Goal: Information Seeking & Learning: Get advice/opinions

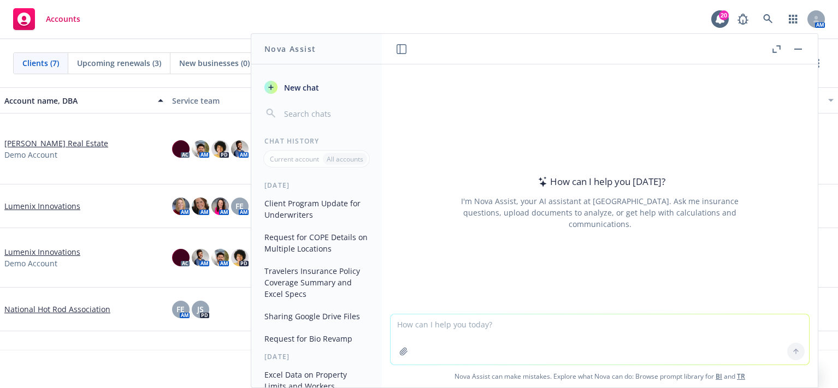
drag, startPoint x: 646, startPoint y: 326, endPoint x: 649, endPoint y: 331, distance: 5.9
click at [647, 327] on textarea at bounding box center [599, 340] width 418 height 50
type textarea "My general counsel asked if we have a signed contract (including DPAs) for any …"
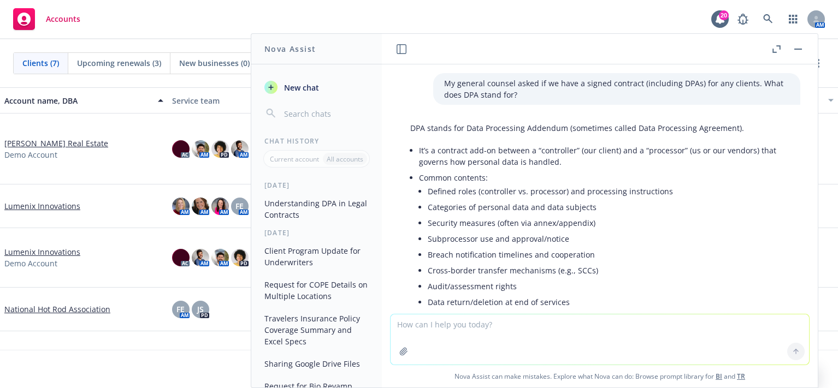
click at [801, 49] on icon "button" at bounding box center [798, 49] width 8 height 1
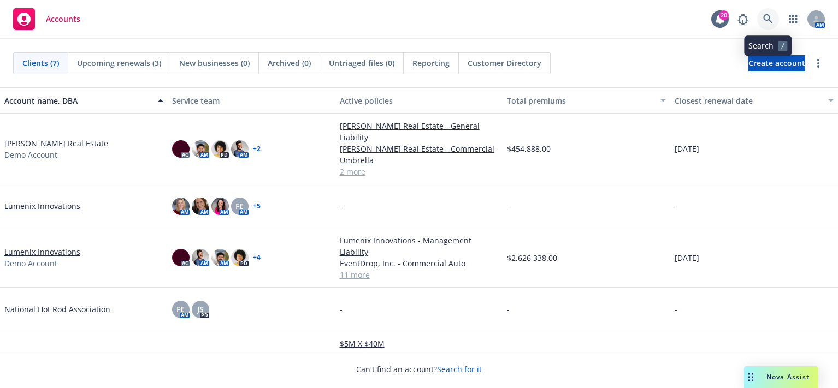
click at [770, 21] on icon at bounding box center [767, 18] width 9 height 9
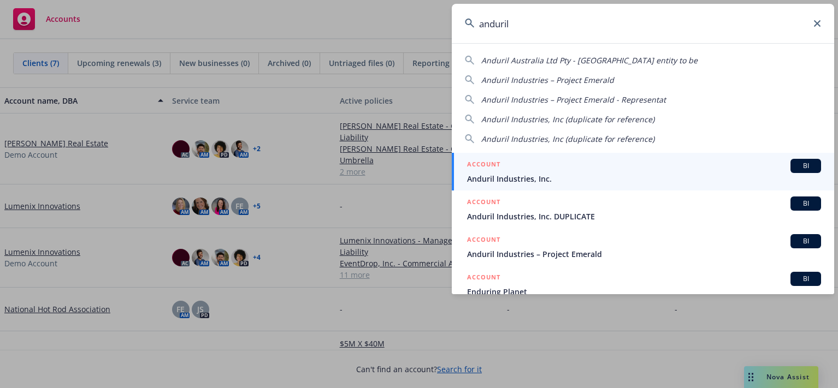
type input "anduril"
click at [648, 159] on div "ACCOUNT BI" at bounding box center [644, 166] width 354 height 14
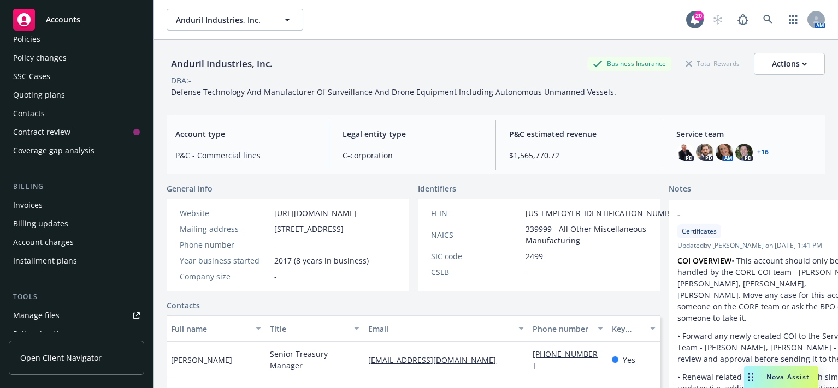
scroll to position [164, 0]
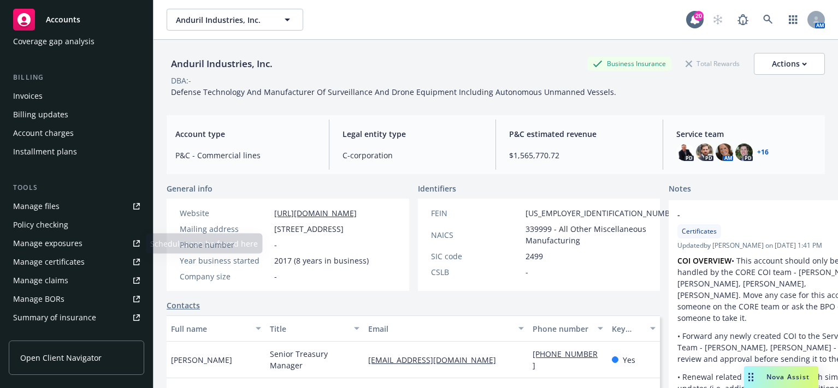
click at [55, 203] on div "Manage files" at bounding box center [36, 206] width 46 height 17
drag, startPoint x: 436, startPoint y: 43, endPoint x: 466, endPoint y: 48, distance: 30.0
click at [436, 43] on div "Anduril Industries, Inc. Business Insurance Total Rewards Actions DBA: - Defens…" at bounding box center [496, 73] width 658 height 67
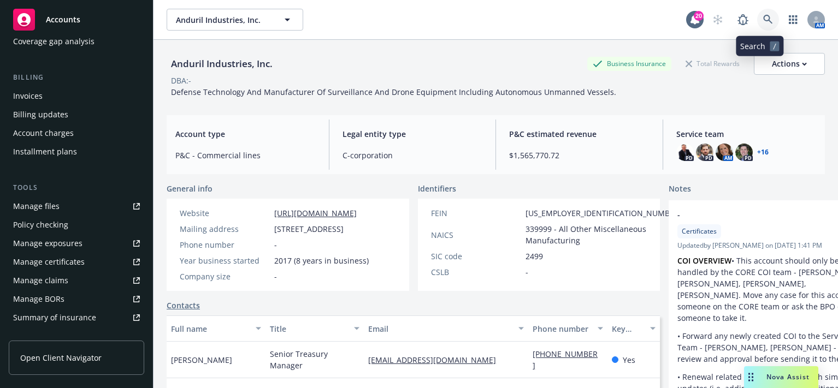
click at [757, 23] on link at bounding box center [768, 20] width 22 height 22
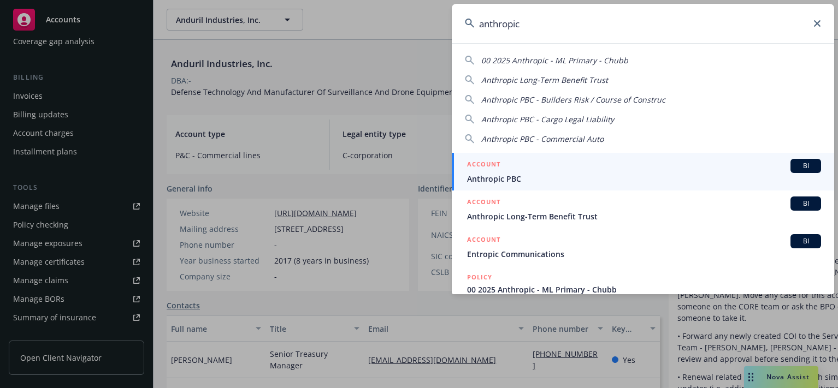
type input "anthropic"
click at [608, 163] on div "ACCOUNT BI" at bounding box center [644, 166] width 354 height 14
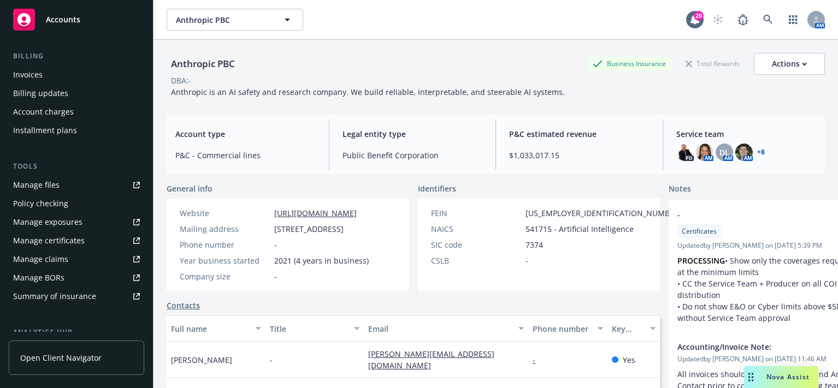
scroll to position [178, 0]
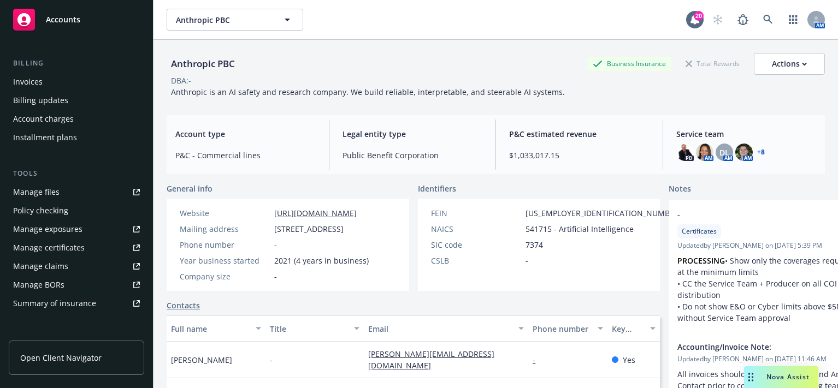
click at [67, 81] on div "Invoices" at bounding box center [76, 81] width 127 height 17
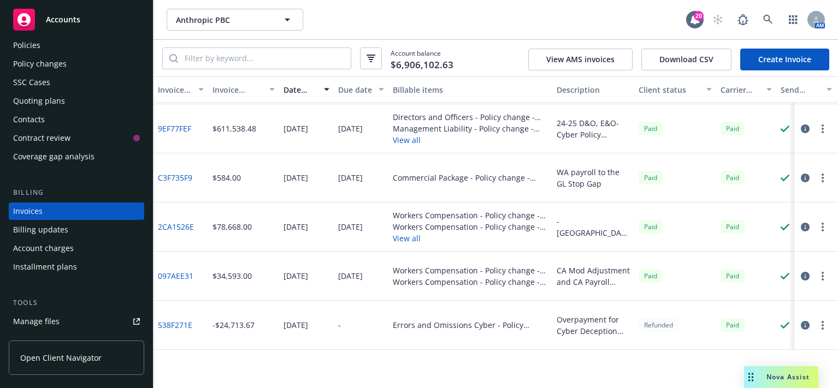
scroll to position [273, 0]
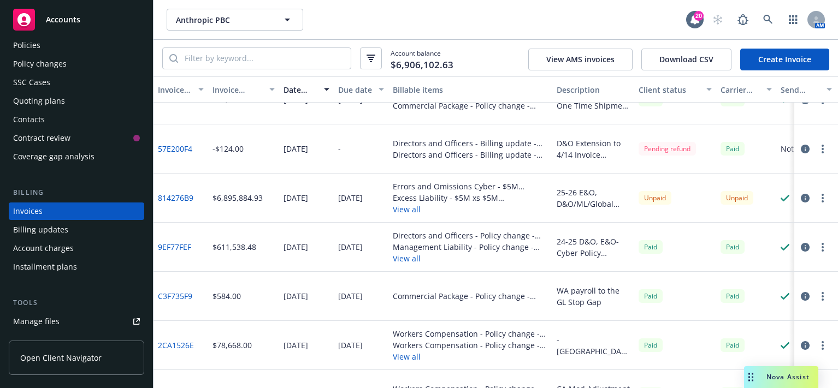
click at [51, 246] on div "Account charges" at bounding box center [43, 248] width 61 height 17
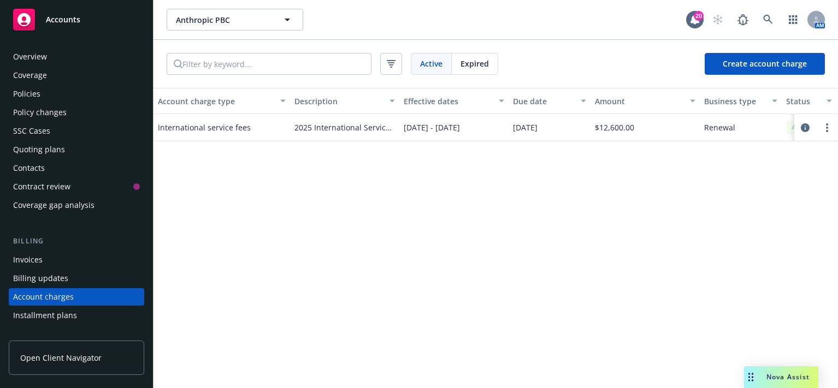
click at [72, 96] on div "Policies" at bounding box center [76, 93] width 127 height 17
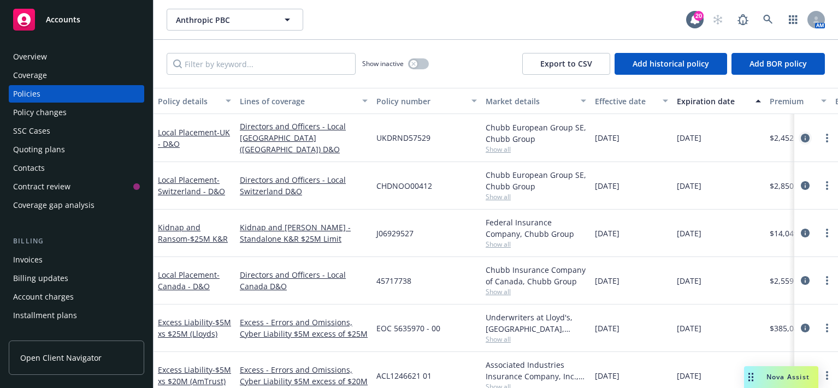
click at [799, 133] on link "circleInformation" at bounding box center [804, 138] width 13 height 13
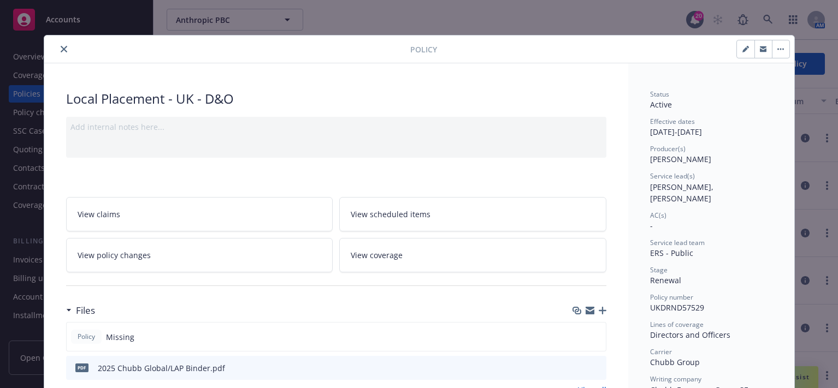
click at [61, 49] on icon "close" at bounding box center [64, 49] width 7 height 7
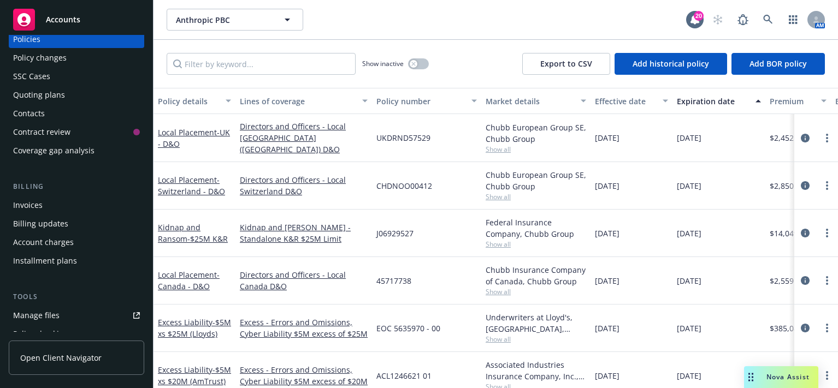
scroll to position [109, 0]
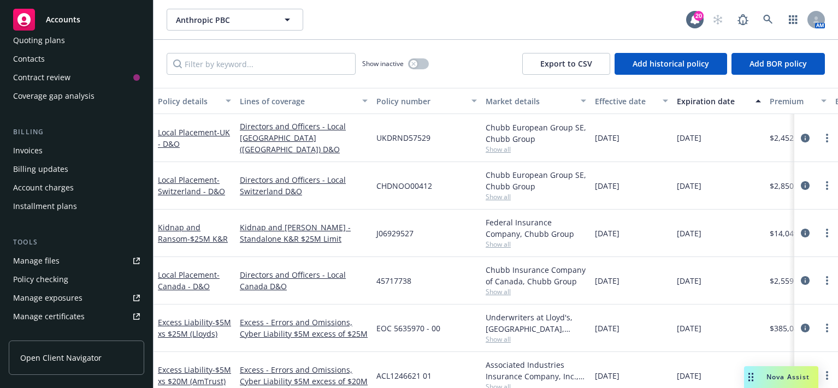
click at [58, 266] on link "Manage files" at bounding box center [76, 260] width 135 height 17
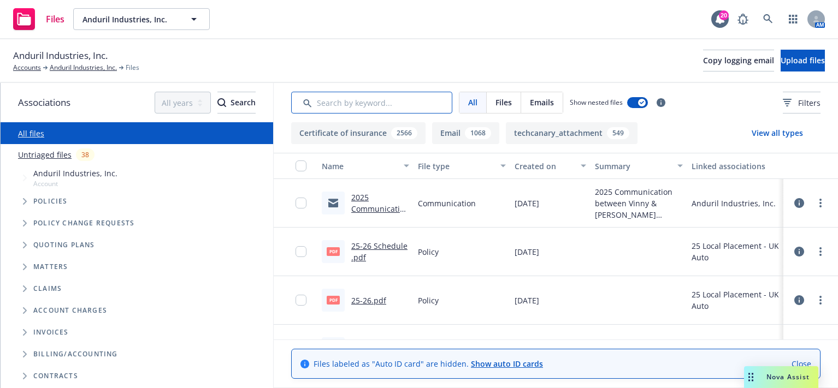
click at [353, 100] on input "Search by keyword..." at bounding box center [371, 103] width 161 height 22
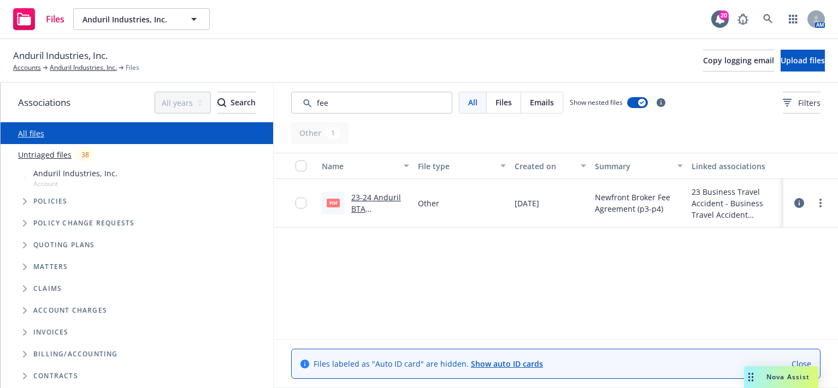
click at [360, 209] on link "23-24 Anduril BTA Proposal.pdf" at bounding box center [376, 208] width 50 height 33
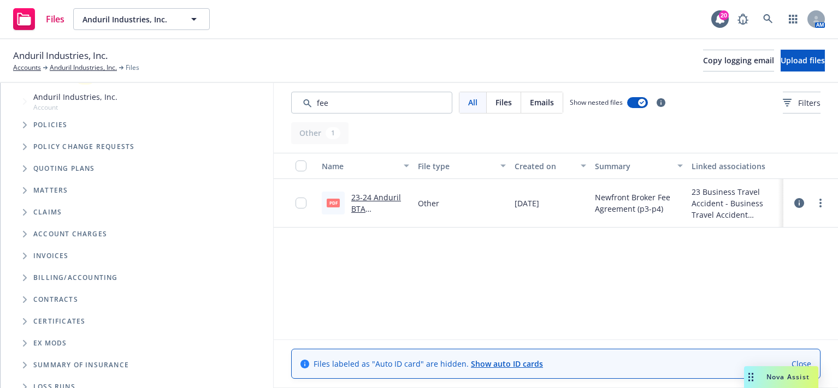
scroll to position [40, 0]
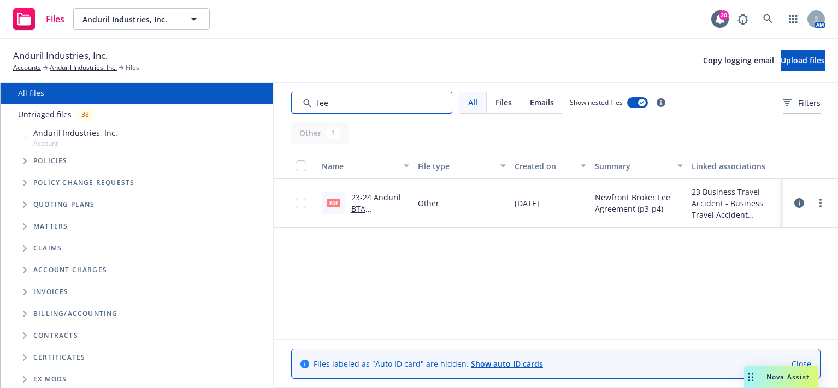
click at [323, 103] on input "Search by keyword..." at bounding box center [371, 103] width 161 height 22
drag, startPoint x: 330, startPoint y: 102, endPoint x: 302, endPoint y: 102, distance: 27.9
click at [302, 102] on input "Search by keyword..." at bounding box center [371, 103] width 161 height 22
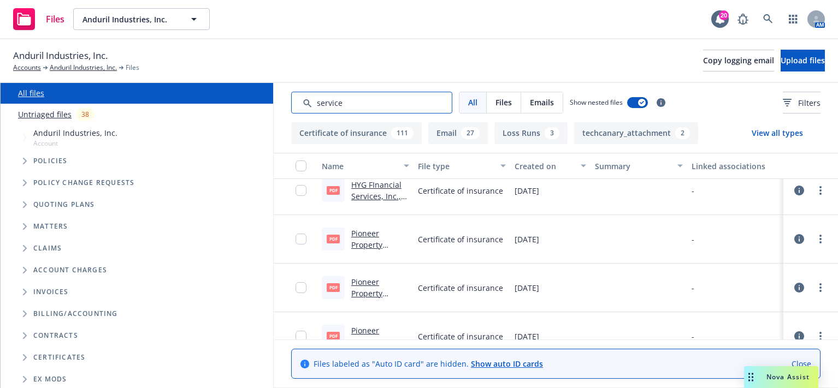
scroll to position [218, 0]
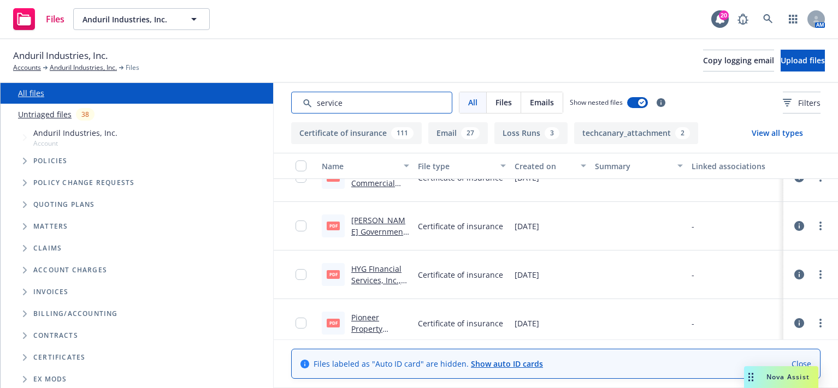
drag, startPoint x: 367, startPoint y: 94, endPoint x: 298, endPoint y: 94, distance: 69.3
click at [298, 94] on input "Search by keyword..." at bounding box center [371, 103] width 161 height 22
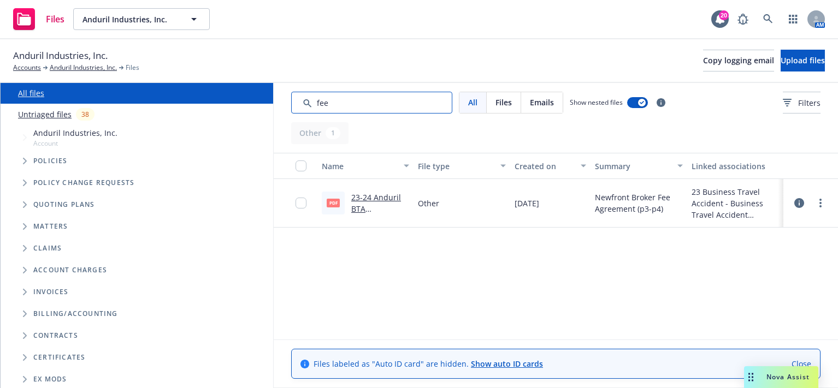
drag, startPoint x: 352, startPoint y: 106, endPoint x: 282, endPoint y: 106, distance: 69.3
click at [282, 106] on div "All Files Emails Show nested files Filters" at bounding box center [556, 102] width 564 height 39
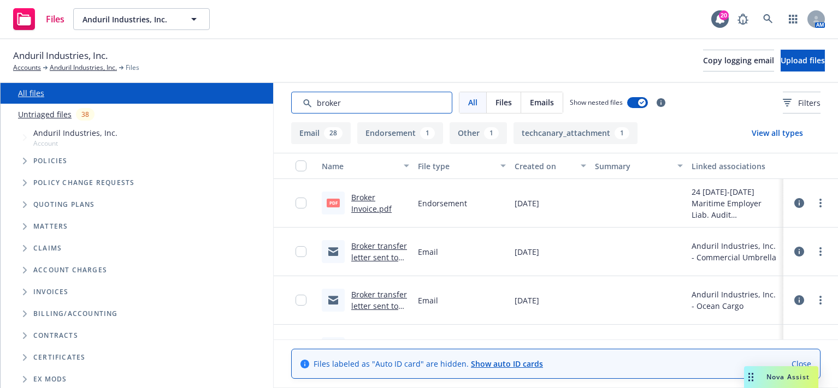
type input "broker"
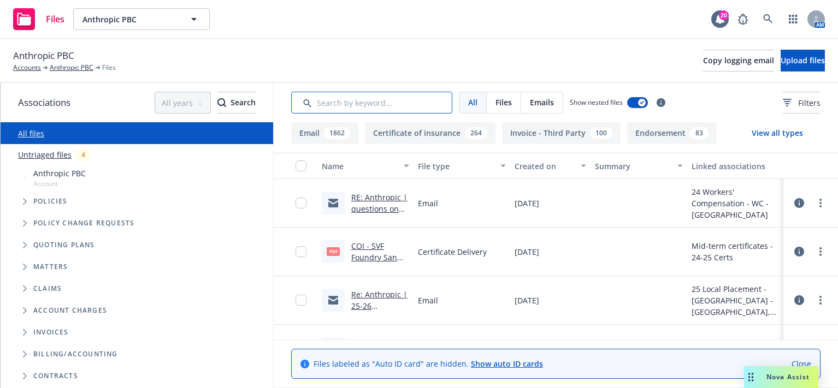
click at [364, 102] on input "Search by keyword..." at bounding box center [371, 103] width 161 height 22
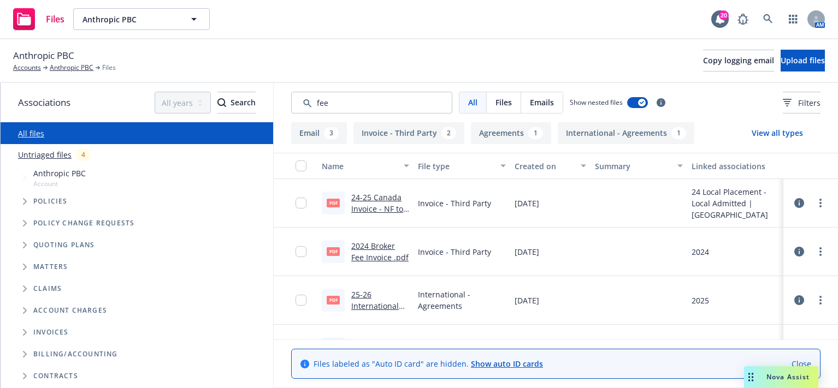
click at [388, 309] on link "25-26 International Service Fee - Signed.pdf" at bounding box center [375, 311] width 48 height 45
drag, startPoint x: 341, startPoint y: 104, endPoint x: 313, endPoint y: 101, distance: 27.5
click at [313, 101] on input "Search by keyword..." at bounding box center [371, 103] width 161 height 22
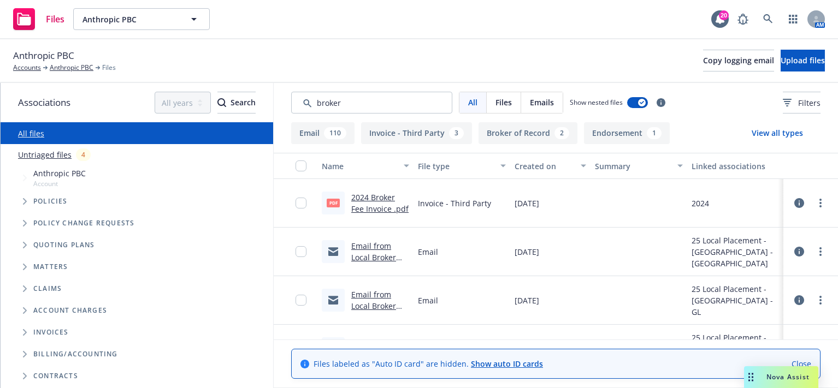
click at [357, 206] on link "2024 Broker Fee Invoice .pdf" at bounding box center [379, 203] width 57 height 22
drag, startPoint x: 372, startPoint y: 104, endPoint x: 289, endPoint y: 103, distance: 83.0
click at [289, 103] on div "All Files Emails Show nested files Filters" at bounding box center [556, 102] width 564 height 39
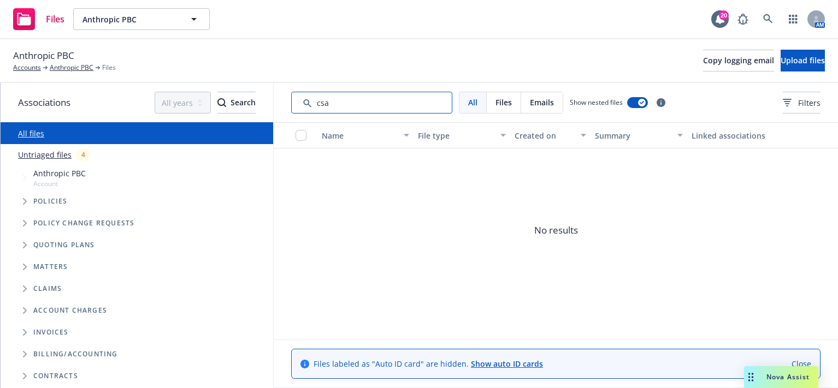
drag, startPoint x: 329, startPoint y: 102, endPoint x: 284, endPoint y: 106, distance: 44.9
click at [284, 106] on div "All Files Emails Show nested files Filters" at bounding box center [556, 102] width 564 height 39
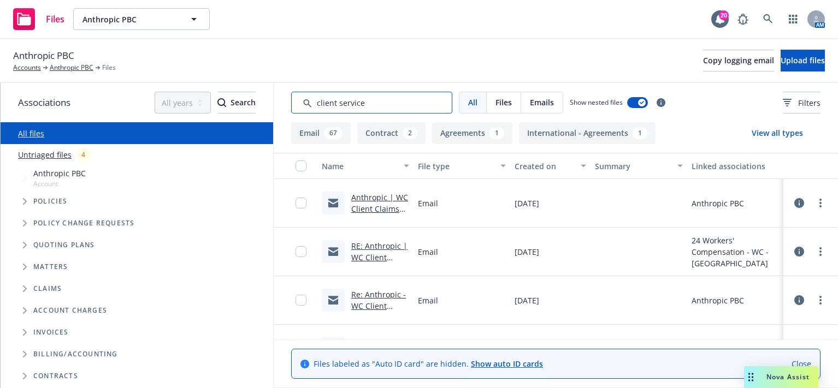
drag, startPoint x: 363, startPoint y: 105, endPoint x: 277, endPoint y: 85, distance: 88.2
click at [277, 85] on div "All Files Emails Show nested files Filters" at bounding box center [556, 102] width 564 height 39
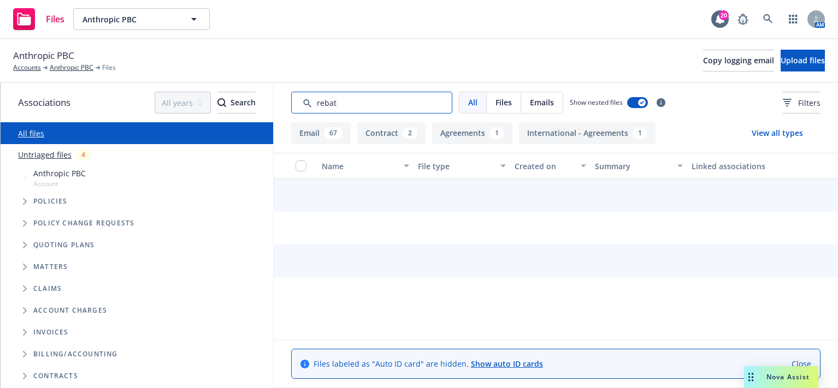
type input "rebate"
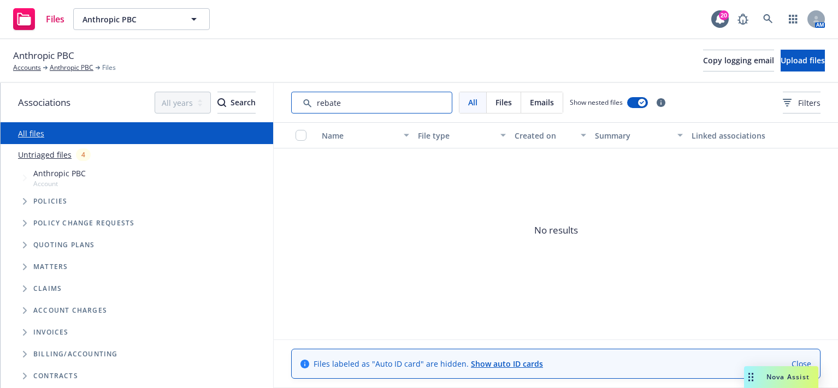
drag, startPoint x: 351, startPoint y: 106, endPoint x: 249, endPoint y: 87, distance: 103.3
click at [249, 87] on div "Associations All years 2027 2026 2025 2024 2023 2022 2021 2020 2019 2018 2017 2…" at bounding box center [419, 235] width 837 height 305
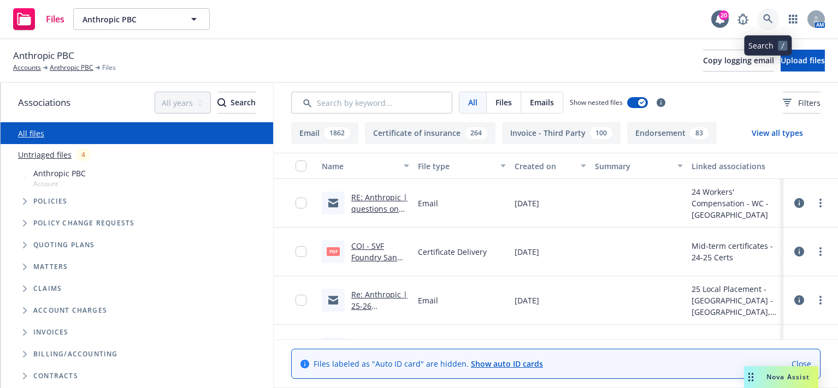
click at [769, 12] on link at bounding box center [768, 19] width 22 height 22
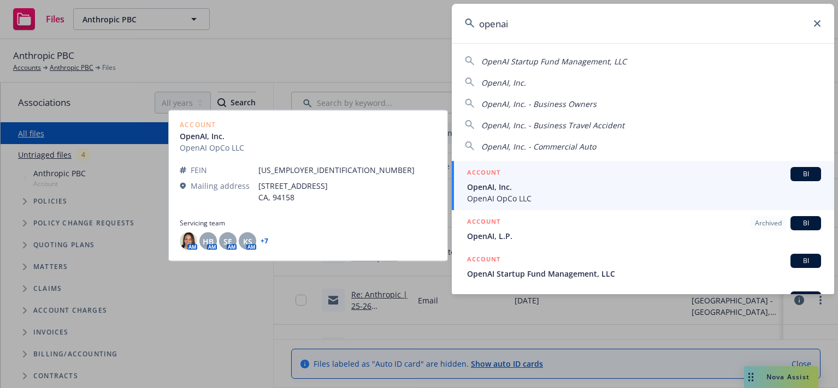
type input "openai"
click at [606, 180] on div "ACCOUNT BI" at bounding box center [644, 174] width 354 height 14
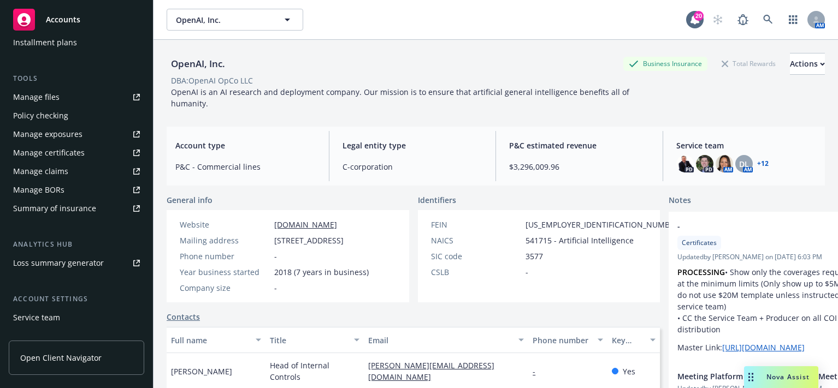
scroll to position [218, 0]
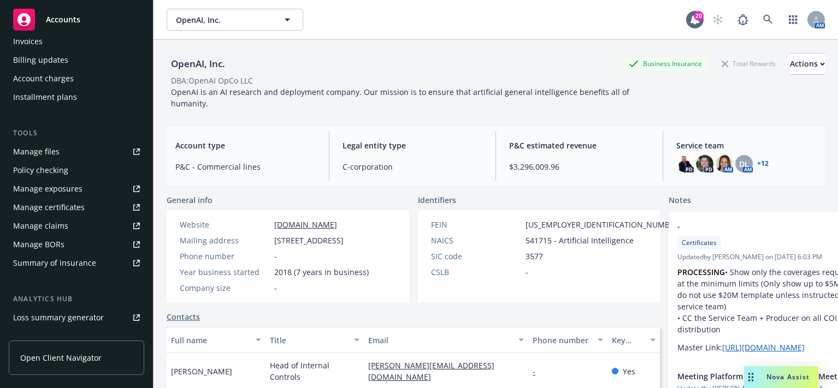
click at [47, 150] on div "Manage files" at bounding box center [36, 151] width 46 height 17
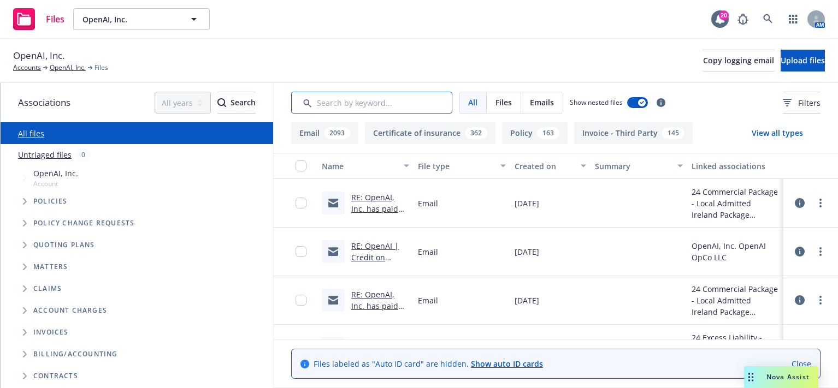
click at [366, 93] on input "Search by keyword..." at bounding box center [371, 103] width 161 height 22
click at [366, 102] on input "Search by keyword..." at bounding box center [371, 103] width 161 height 22
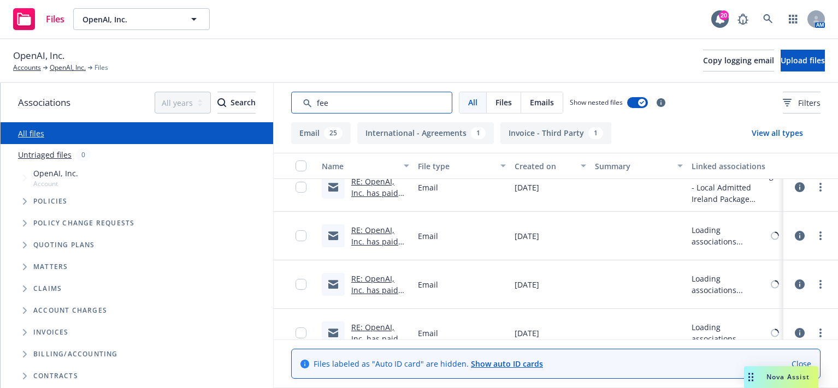
scroll to position [983, 0]
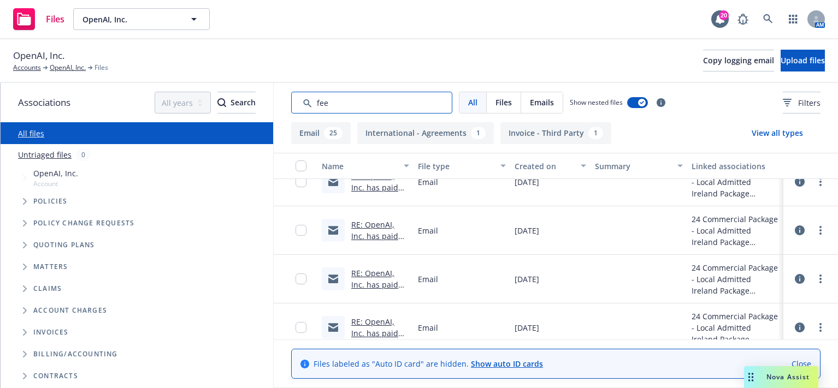
click at [318, 108] on input "Search by keyword..." at bounding box center [371, 103] width 161 height 22
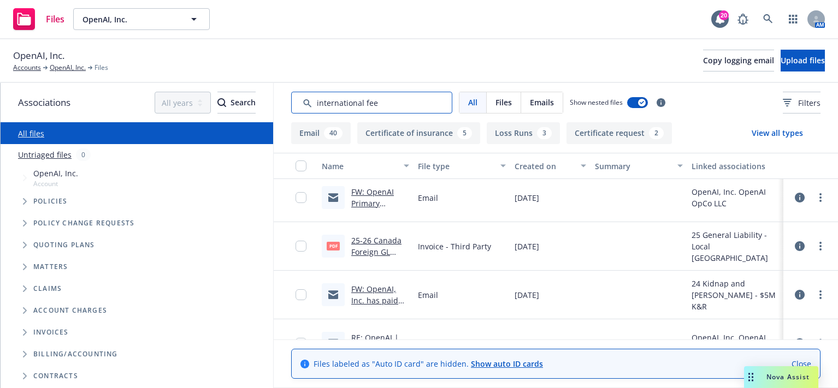
scroll to position [0, 0]
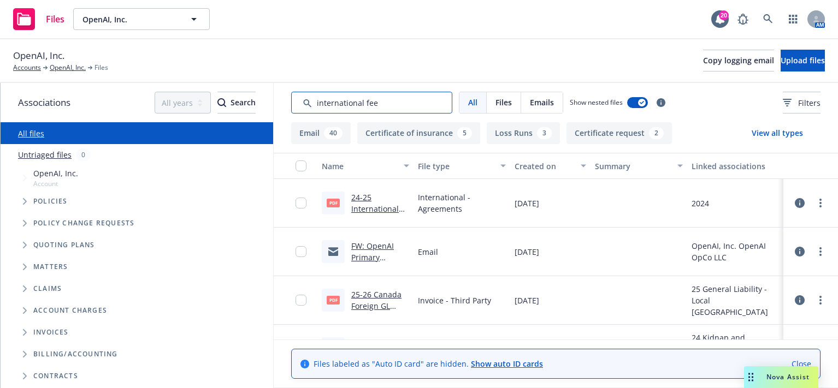
type input "international fee"
click at [375, 211] on link "24-25 International Service Fee Agreement -SIGNED.pdf" at bounding box center [375, 220] width 48 height 56
click at [72, 66] on link "OpenAI, Inc." at bounding box center [68, 68] width 36 height 10
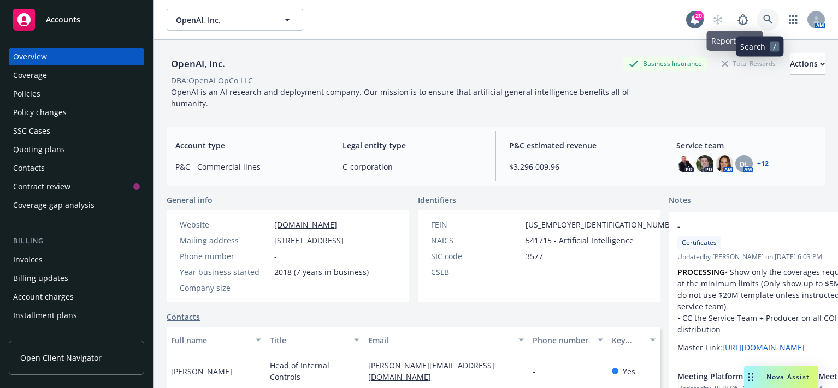
click at [763, 20] on icon at bounding box center [768, 20] width 10 height 10
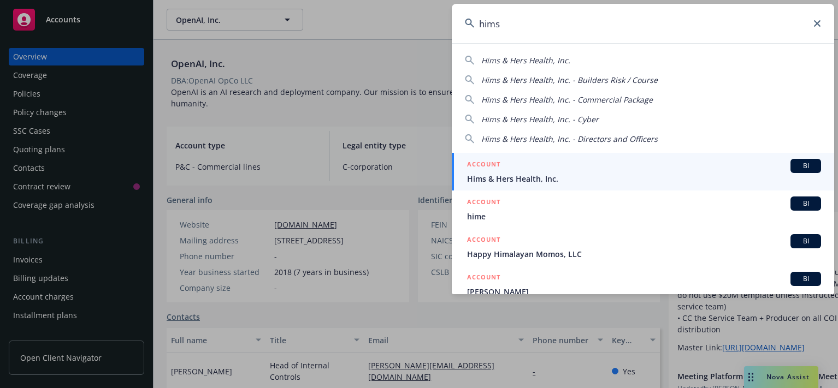
type input "hims"
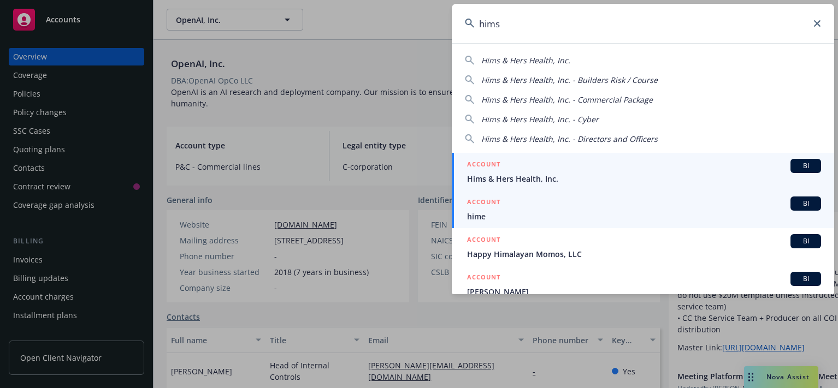
click at [535, 178] on span "Hims & Hers Health, Inc." at bounding box center [644, 178] width 354 height 11
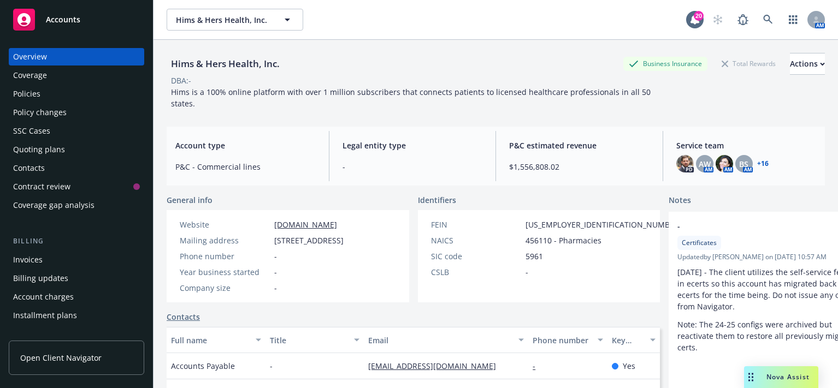
click at [42, 293] on div "Account charges" at bounding box center [43, 296] width 61 height 17
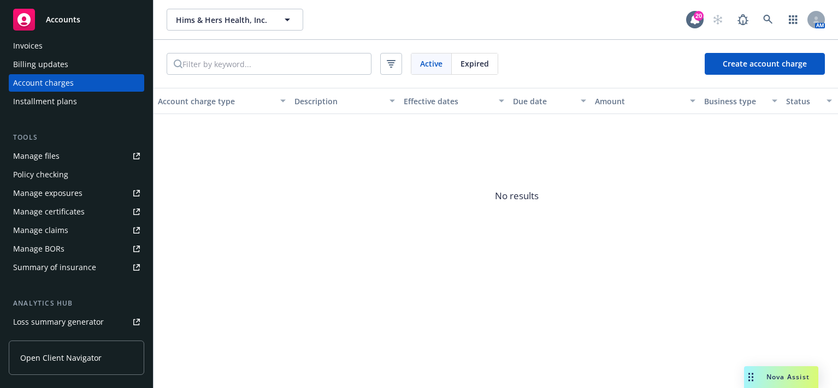
scroll to position [195, 0]
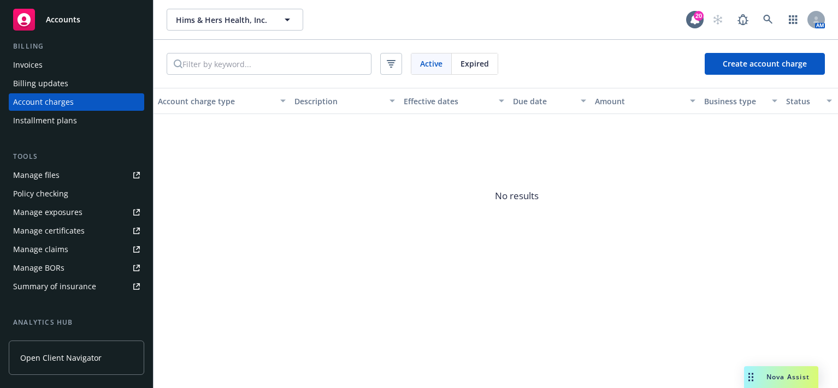
click at [54, 173] on div "Manage files" at bounding box center [36, 175] width 46 height 17
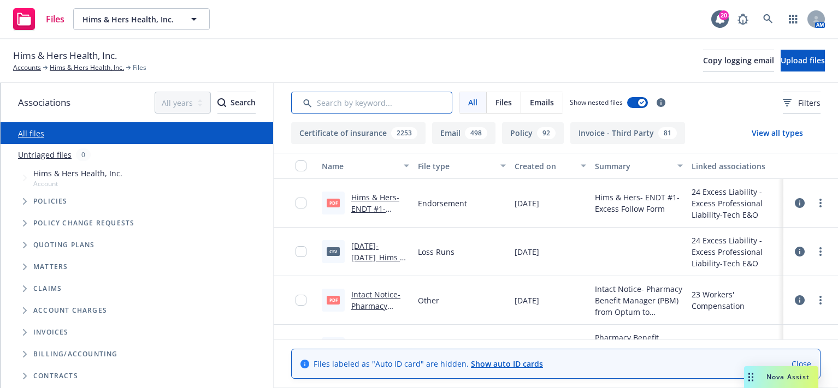
click at [351, 106] on input "Search by keyword..." at bounding box center [371, 103] width 161 height 22
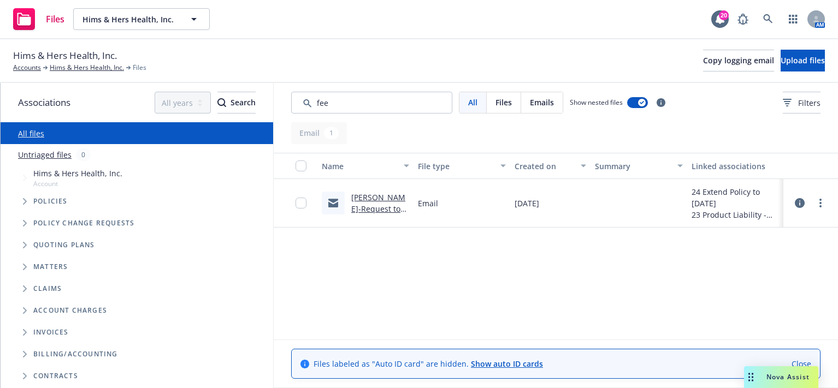
click at [375, 201] on link "[PERSON_NAME]-Request to eat the $221.65 taxes and fees missed on the Product L…" at bounding box center [379, 237] width 56 height 91
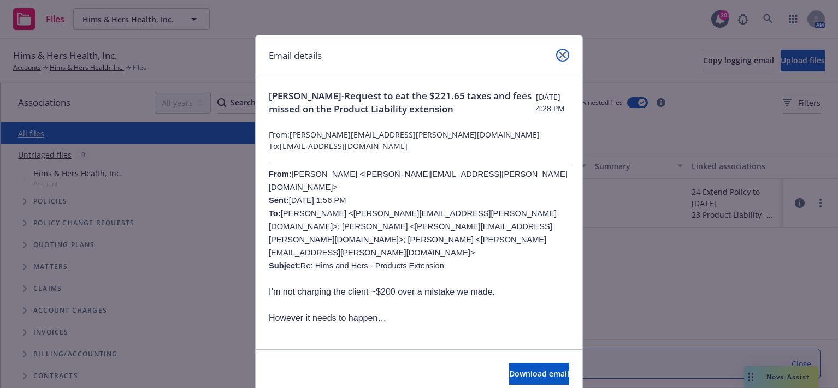
click at [556, 55] on link "close" at bounding box center [562, 55] width 13 height 13
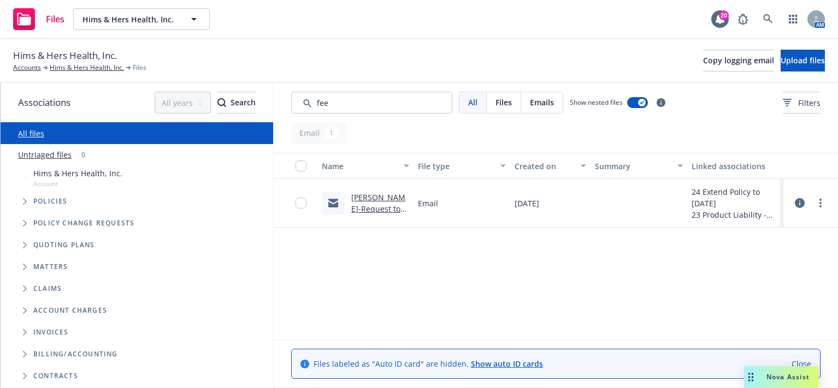
click at [515, 252] on div "Name File type Created on Summary Linked associations Tim Dunleavy-Request to e…" at bounding box center [556, 246] width 564 height 187
drag, startPoint x: 381, startPoint y: 102, endPoint x: 205, endPoint y: 107, distance: 175.3
click at [205, 107] on div "Associations All years 2027 2026 2025 2024 2023 2022 2021 2020 2019 2018 2017 2…" at bounding box center [419, 235] width 837 height 305
type input "csa"
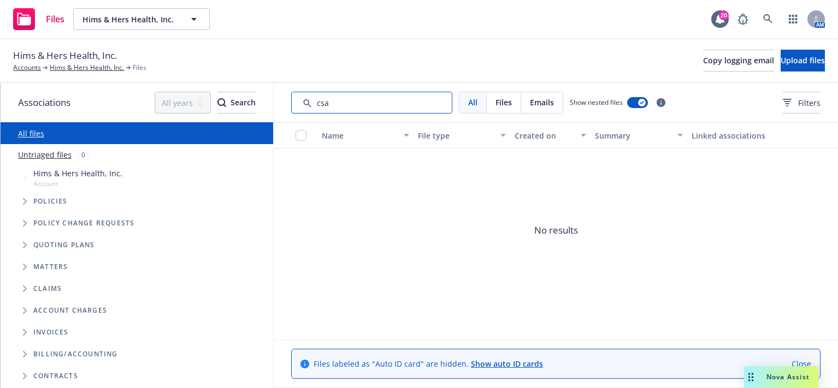
drag, startPoint x: 349, startPoint y: 109, endPoint x: 312, endPoint y: 108, distance: 37.1
click at [312, 108] on input "Search by keyword..." at bounding box center [371, 103] width 161 height 22
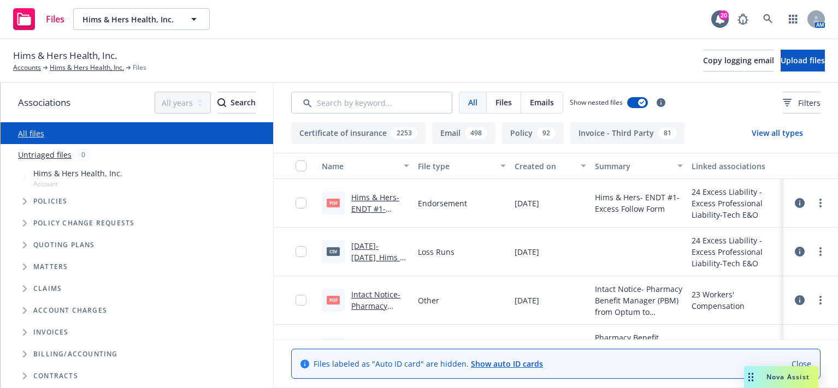
click at [322, 67] on div "Hims & Hers Health, Inc. Accounts Hims & Hers Health, Inc. Files Copy logging e…" at bounding box center [419, 61] width 838 height 44
click at [330, 105] on input "Search by keyword..." at bounding box center [371, 103] width 161 height 22
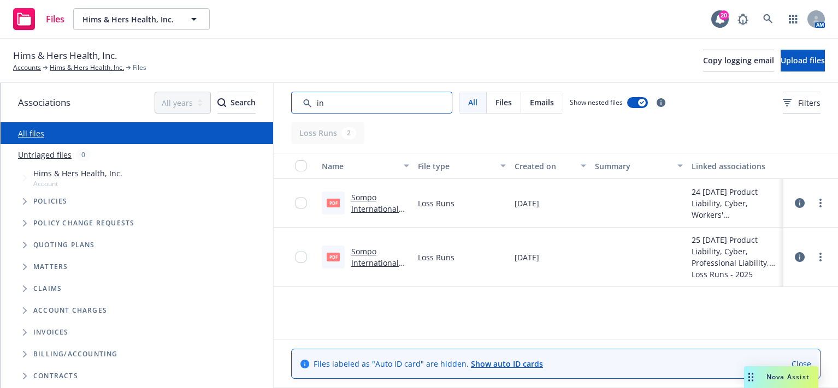
type input "i"
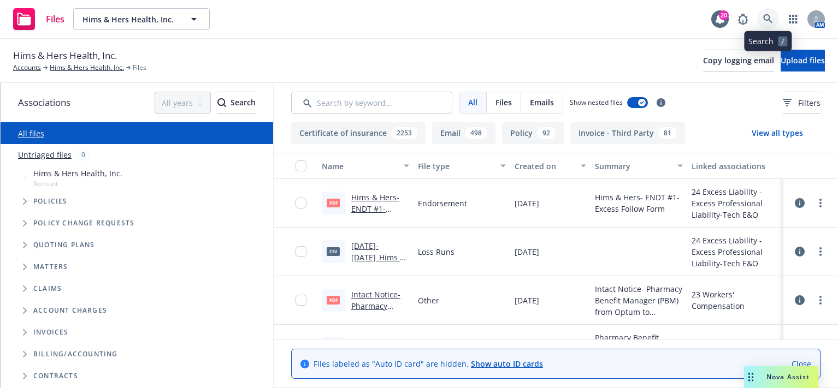
click at [766, 25] on link at bounding box center [768, 19] width 22 height 22
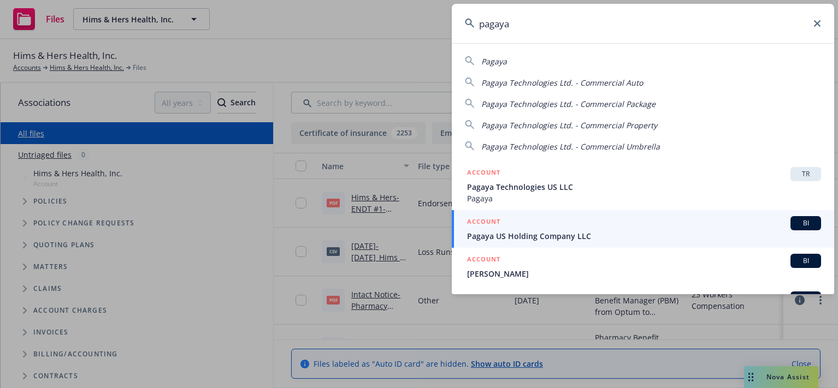
type input "pagaya"
click at [609, 228] on div "ACCOUNT BI" at bounding box center [644, 223] width 354 height 14
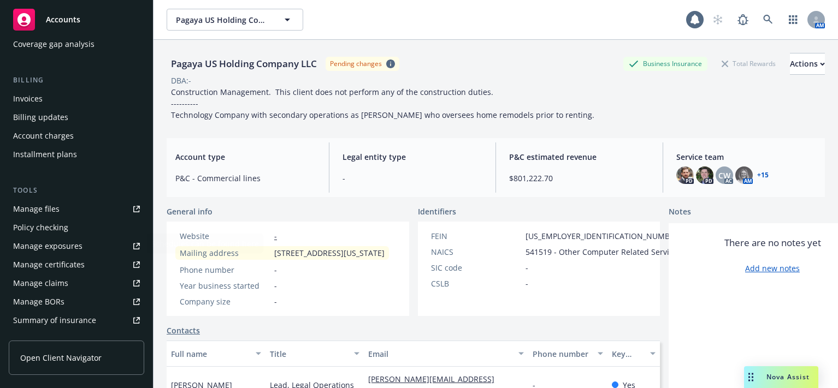
scroll to position [164, 0]
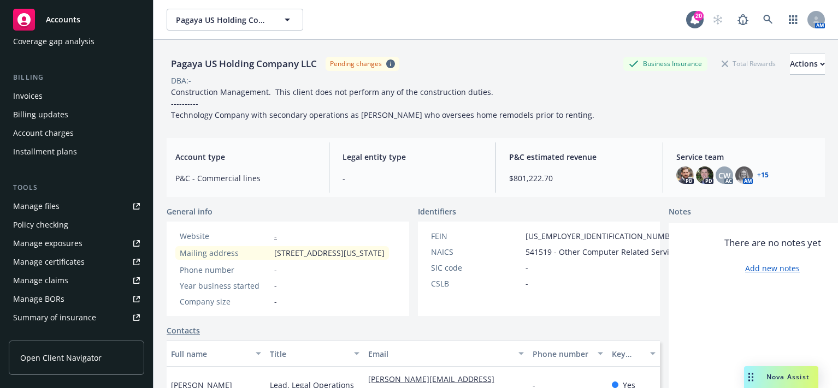
click at [74, 134] on div "Account charges" at bounding box center [76, 132] width 127 height 17
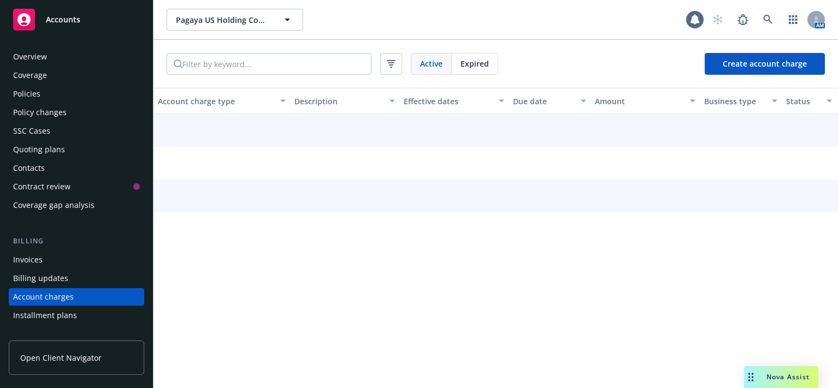
scroll to position [86, 0]
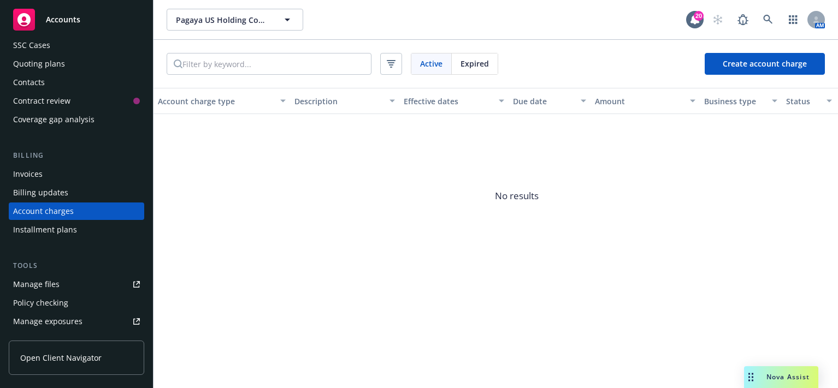
click at [73, 180] on div "Invoices" at bounding box center [76, 173] width 127 height 17
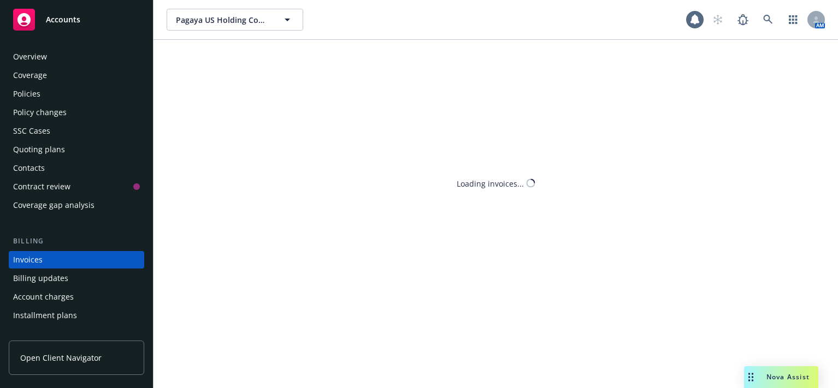
scroll to position [49, 0]
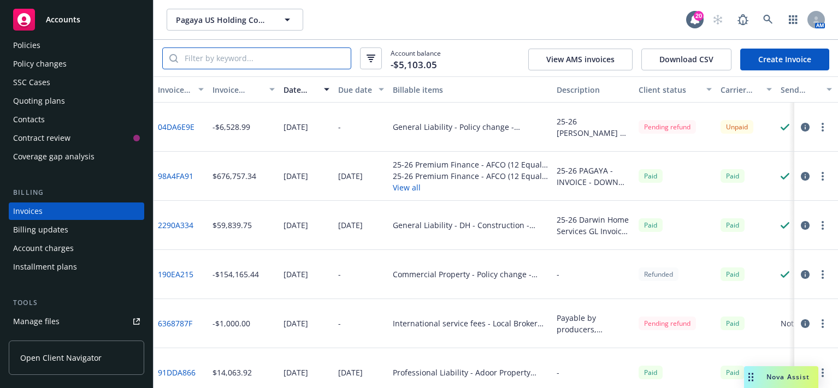
click at [297, 57] on input "search" at bounding box center [264, 58] width 173 height 21
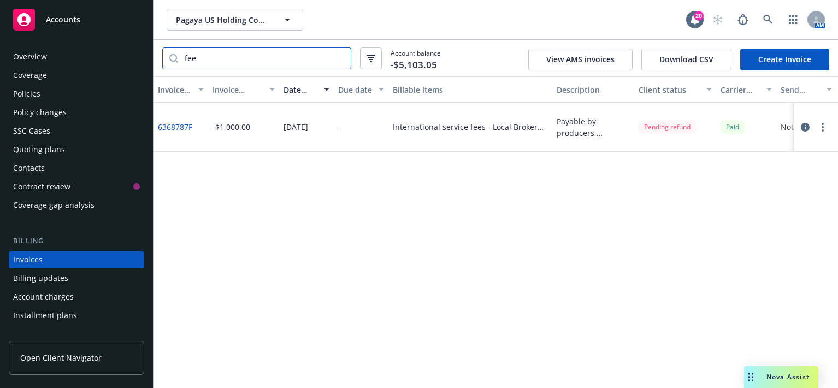
scroll to position [55, 0]
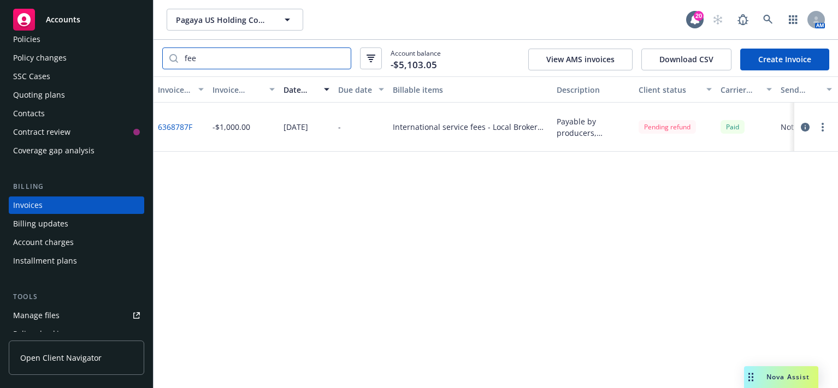
type input "fee"
click at [51, 315] on div "Manage files" at bounding box center [36, 315] width 46 height 17
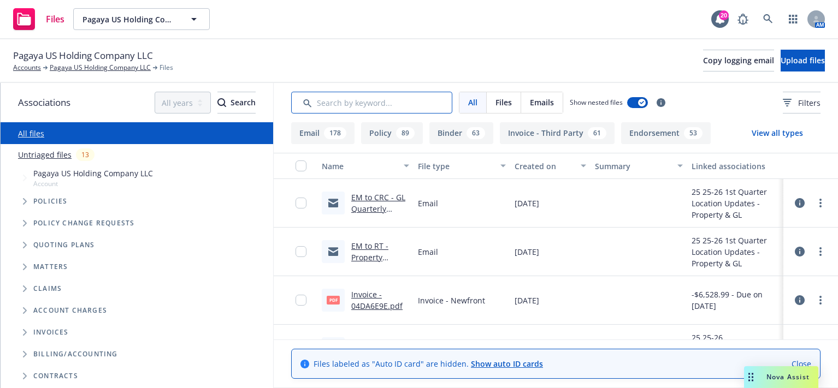
click at [326, 104] on input "Search by keyword..." at bounding box center [371, 103] width 161 height 22
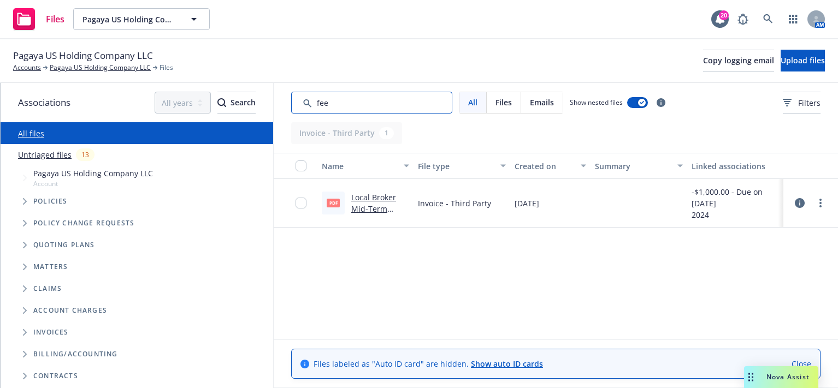
type input "fee"
click at [371, 209] on link "Local Broker Mid-Term Placement Fee Invoice - Madanes.pdf" at bounding box center [378, 226] width 54 height 68
click at [788, 378] on span "Nova Assist" at bounding box center [787, 376] width 43 height 9
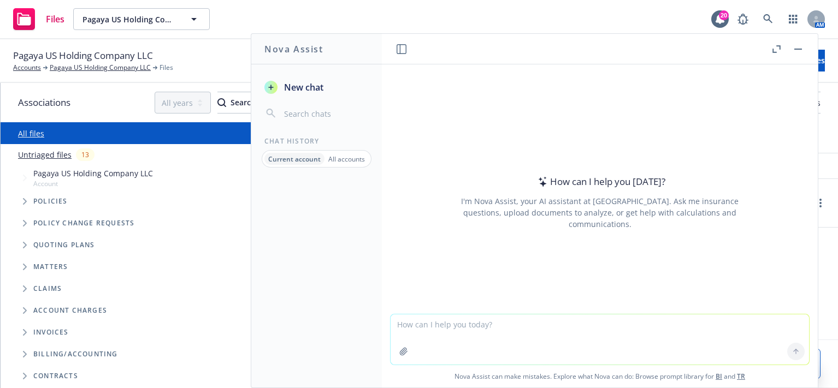
click at [714, 337] on textarea at bounding box center [599, 340] width 418 height 50
type textarea "Do i need to include TIV for each location on property submission?"
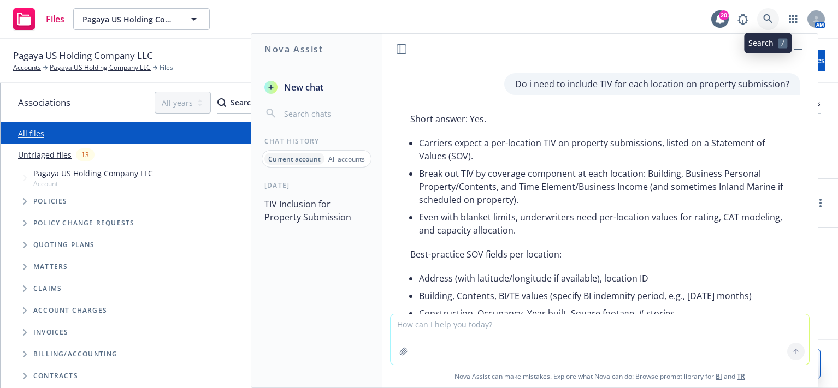
click at [758, 19] on link at bounding box center [768, 19] width 22 height 22
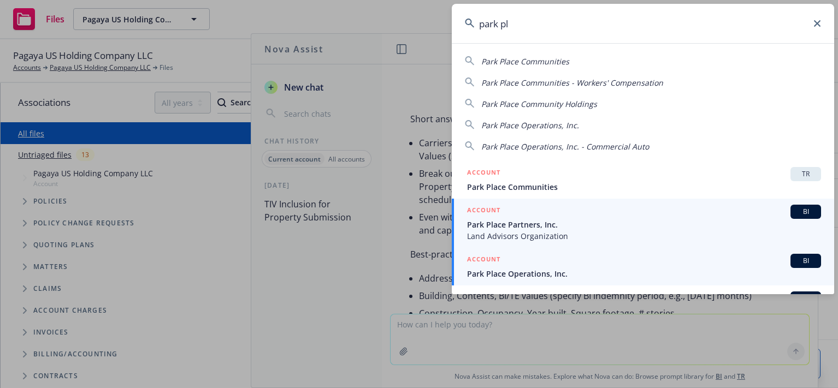
type input "park pl"
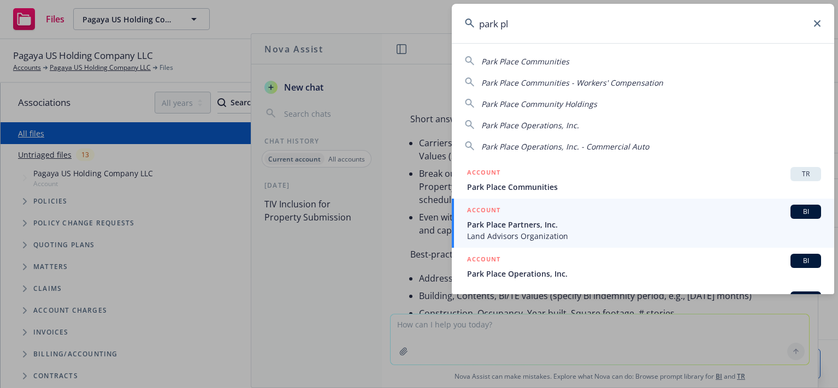
click at [554, 274] on span "Park Place Operations, Inc." at bounding box center [644, 273] width 354 height 11
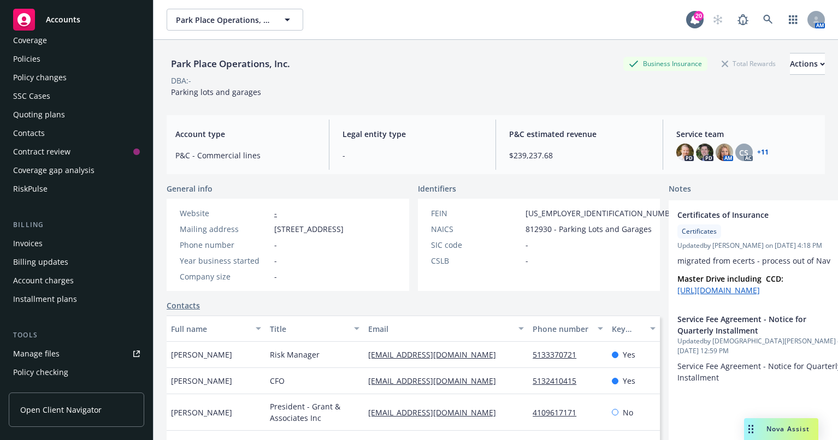
scroll to position [55, 0]
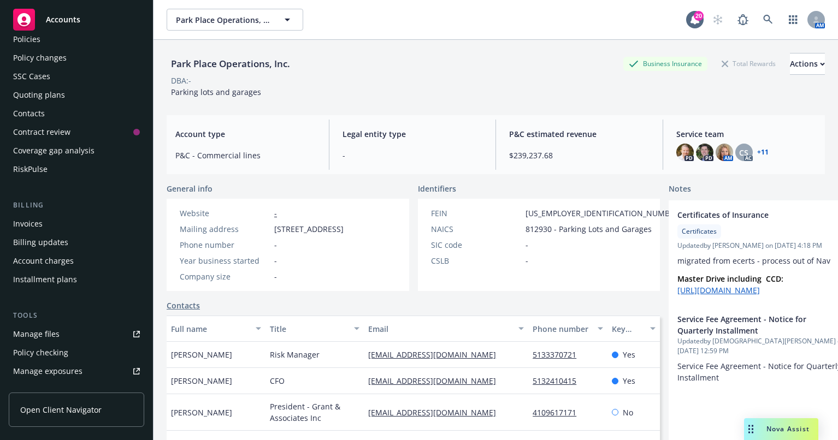
click at [62, 330] on link "Manage files" at bounding box center [76, 333] width 135 height 17
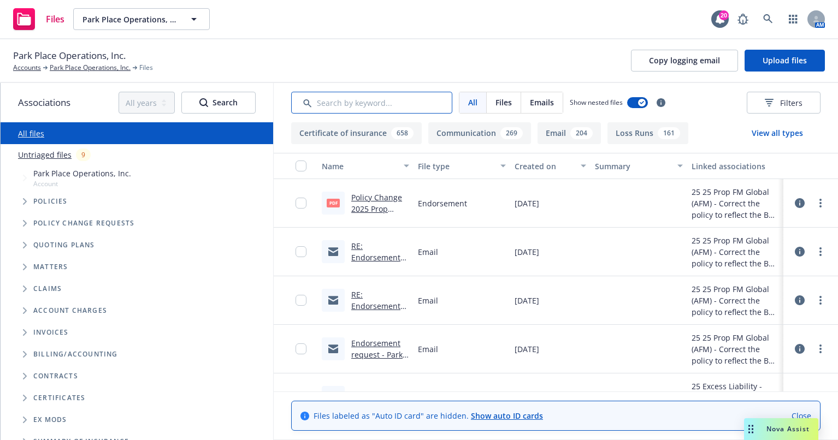
click at [376, 99] on input "Search by keyword..." at bounding box center [371, 103] width 161 height 22
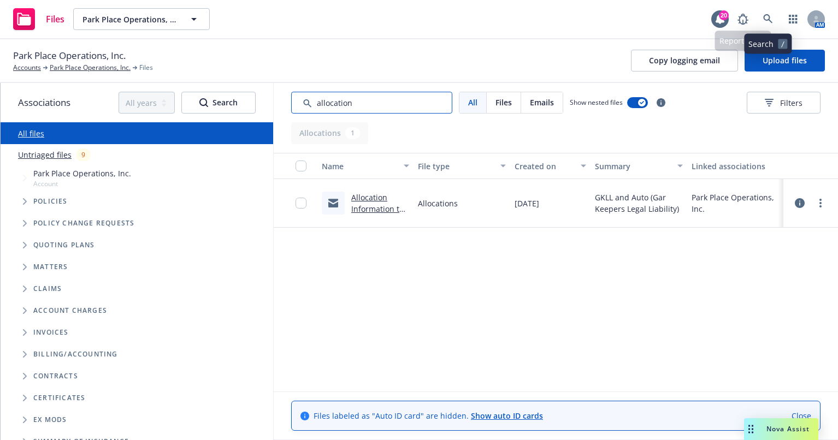
type input "allocation"
click at [768, 20] on icon at bounding box center [767, 18] width 9 height 9
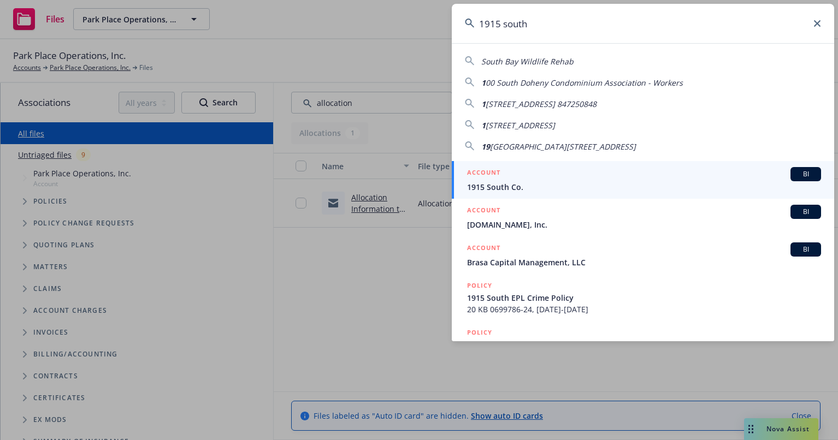
type input "1915 south"
click at [581, 181] on span "1915 South Co." at bounding box center [644, 186] width 354 height 11
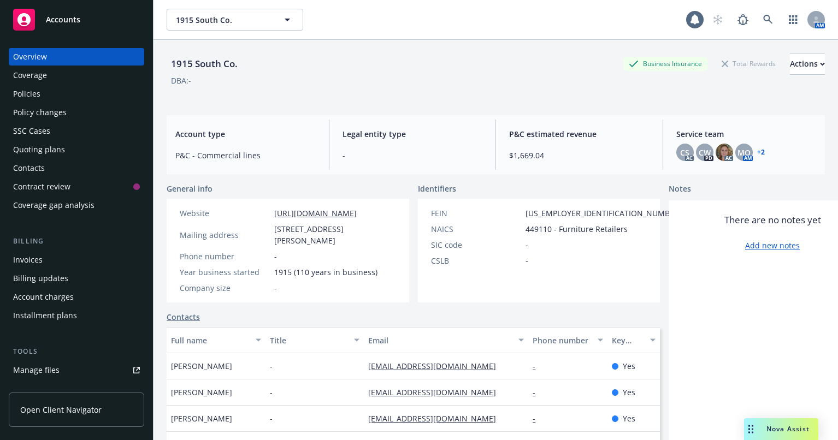
click at [82, 370] on link "Manage files" at bounding box center [76, 369] width 135 height 17
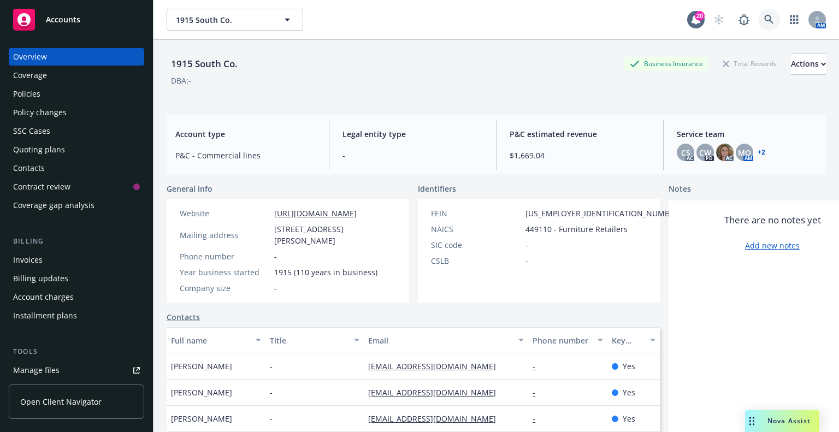
click at [766, 21] on link at bounding box center [769, 20] width 22 height 22
click at [31, 367] on div "Manage files" at bounding box center [36, 369] width 46 height 17
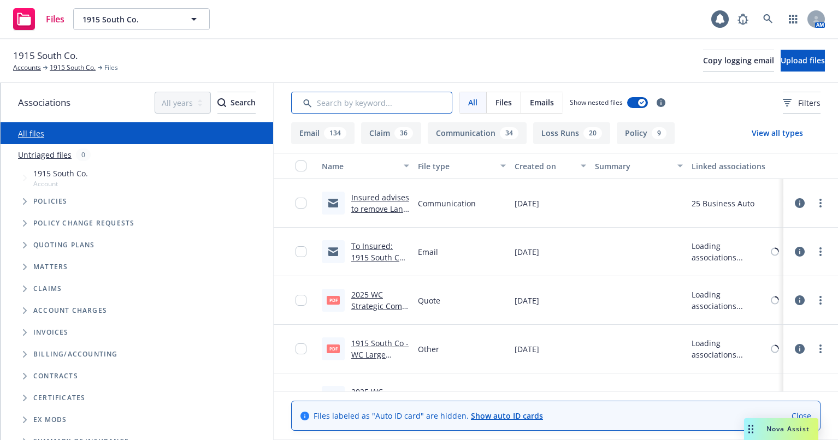
click at [405, 105] on input "Search by keyword..." at bounding box center [371, 103] width 161 height 22
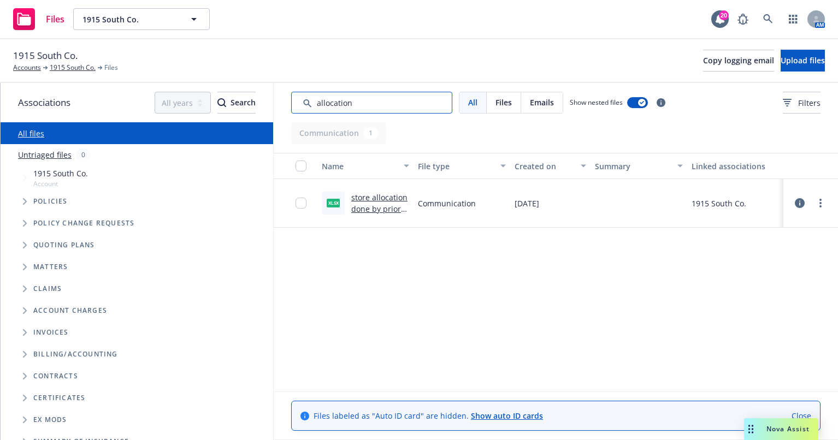
type input "allocation"
click at [376, 204] on link "store allocation done by prior CFO .xlsx" at bounding box center [379, 208] width 56 height 33
click at [367, 105] on input "Search by keyword..." at bounding box center [371, 103] width 161 height 22
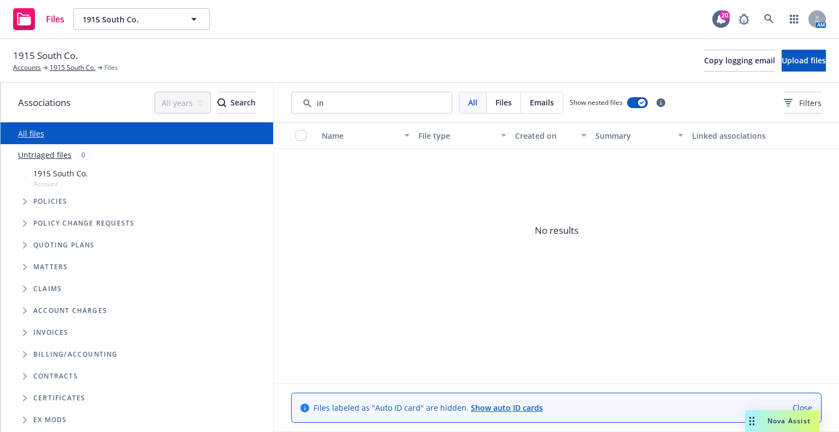
type input "i"
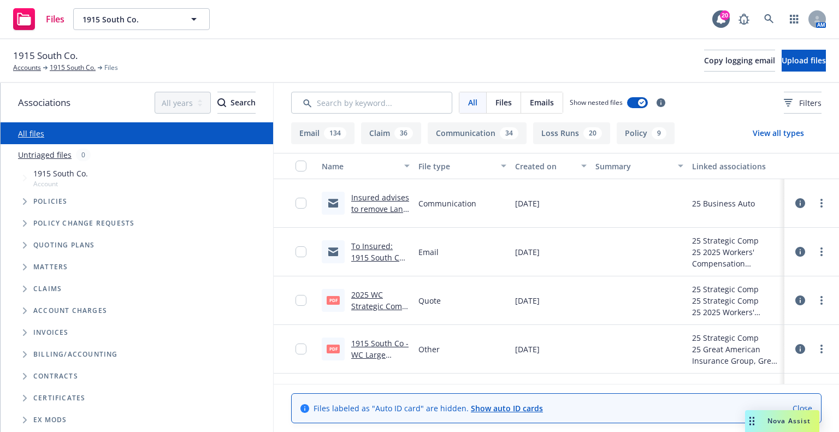
click at [327, 108] on input "Search by keyword..." at bounding box center [371, 103] width 161 height 22
click at [331, 100] on input "Search by keyword..." at bounding box center [371, 103] width 161 height 22
click at [364, 67] on div "1915 South Co. Accounts [STREET_ADDRESS] Files Copy logging email Upload files" at bounding box center [419, 61] width 813 height 24
click at [348, 114] on div "All Files Emails Show nested files Filters" at bounding box center [556, 102] width 565 height 39
click at [352, 104] on input "Search by keyword..." at bounding box center [371, 103] width 161 height 22
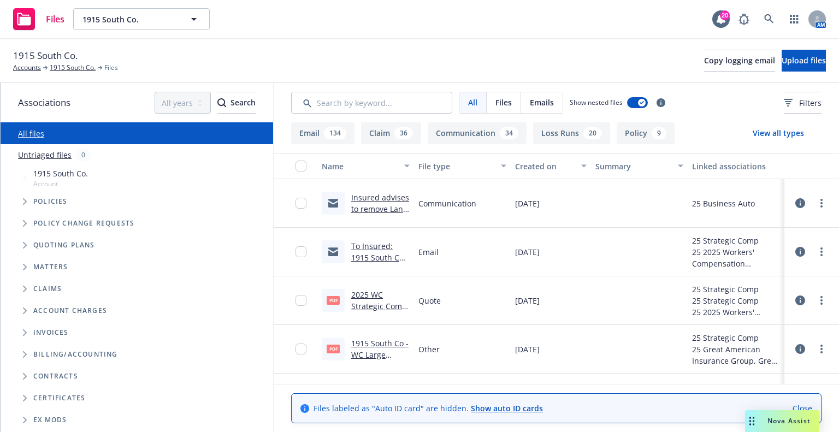
click at [365, 80] on div "1915 South Co. Accounts [STREET_ADDRESS] Files Copy logging email Upload files" at bounding box center [419, 61] width 839 height 44
click at [354, 106] on input "Search by keyword..." at bounding box center [371, 103] width 161 height 22
click at [376, 76] on div "1915 South Co. Accounts [STREET_ADDRESS] Files Copy logging email Upload files" at bounding box center [419, 61] width 839 height 44
click at [623, 29] on div "Files 1915 South Co. 1915 South Co. 20 AM" at bounding box center [419, 19] width 839 height 39
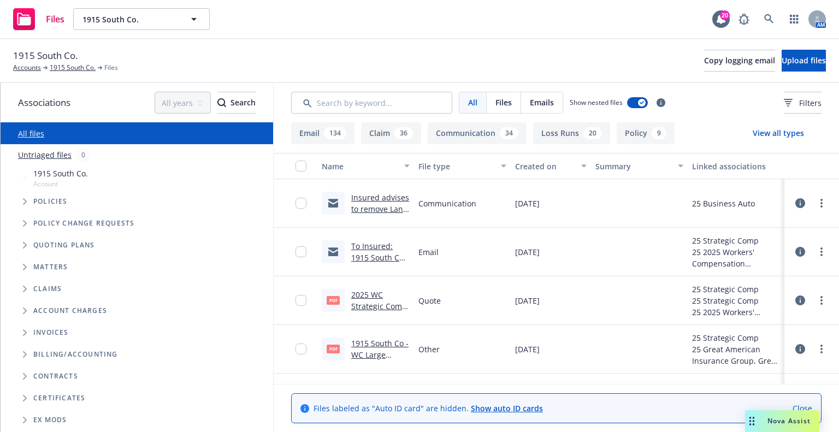
click at [623, 29] on div "Files 1915 South Co. 1915 South Co. 20 AM" at bounding box center [419, 19] width 839 height 39
click at [369, 107] on input "Search by keyword..." at bounding box center [371, 103] width 161 height 22
click at [369, 104] on input "Search by keyword..." at bounding box center [371, 103] width 161 height 22
click at [781, 419] on span "Nova Assist" at bounding box center [788, 420] width 43 height 9
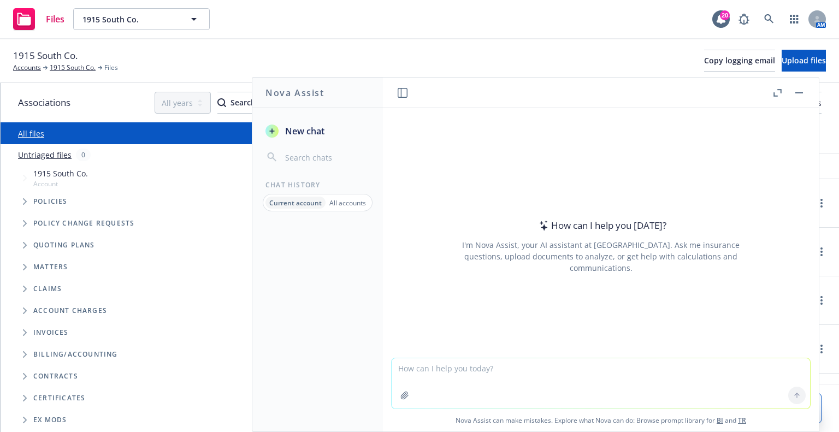
click at [686, 373] on textarea at bounding box center [601, 383] width 418 height 50
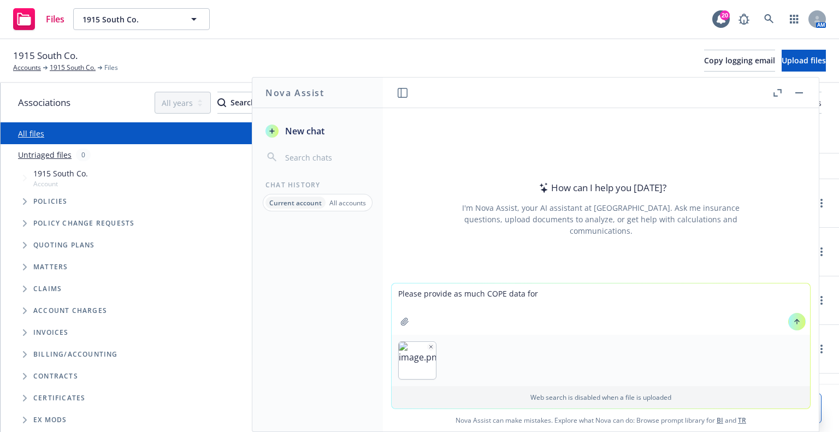
click at [428, 344] on icon "button" at bounding box center [430, 346] width 5 height 5
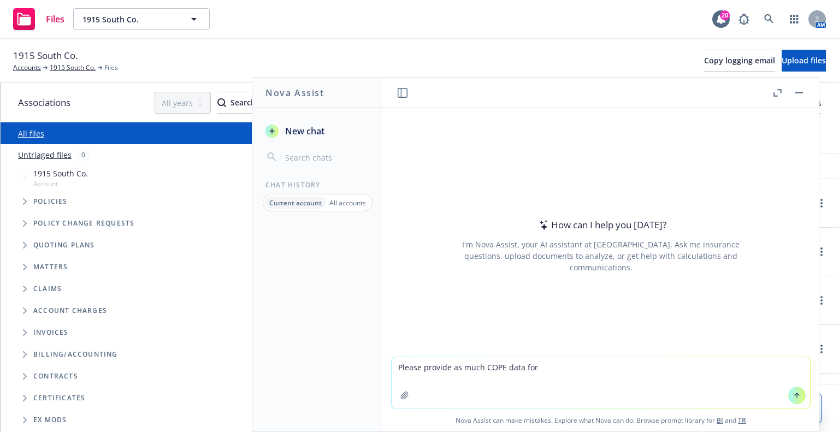
click at [579, 377] on textarea "Please provide as much COPE data for" at bounding box center [601, 382] width 418 height 51
paste textarea "3018 LAKEWOOD DR, SUITE B, PHENIX CITY, AL 36867-9999"
type textarea "Please provide as much COPE data for 3018 LAKEWOOD DR, SUITE B, PHENIX CITY, AL…"
click at [807, 400] on div "Please provide as much COPE data for 3018 LAKEWOOD DR, SUITE B, PHENIX CITY, AL…" at bounding box center [601, 394] width 436 height 75
click at [795, 399] on button at bounding box center [796, 395] width 17 height 17
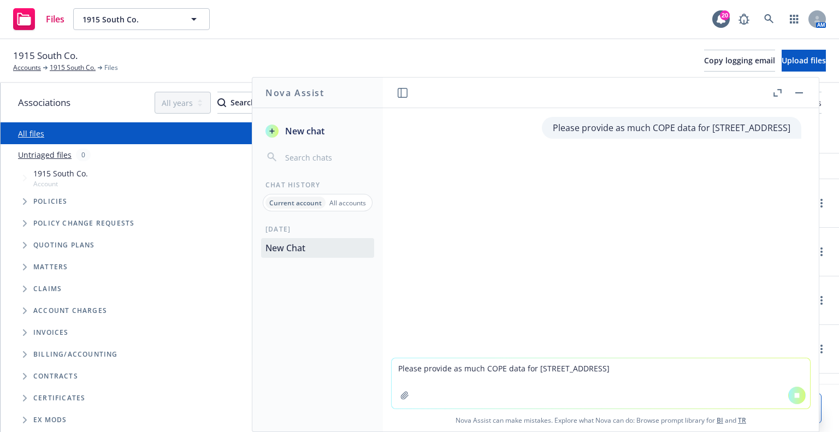
click at [537, 373] on textarea "Please provide as much COPE data for 3018 LAKEWOOD DR, SUITE B, PHENIX CITY, AL…" at bounding box center [601, 383] width 418 height 50
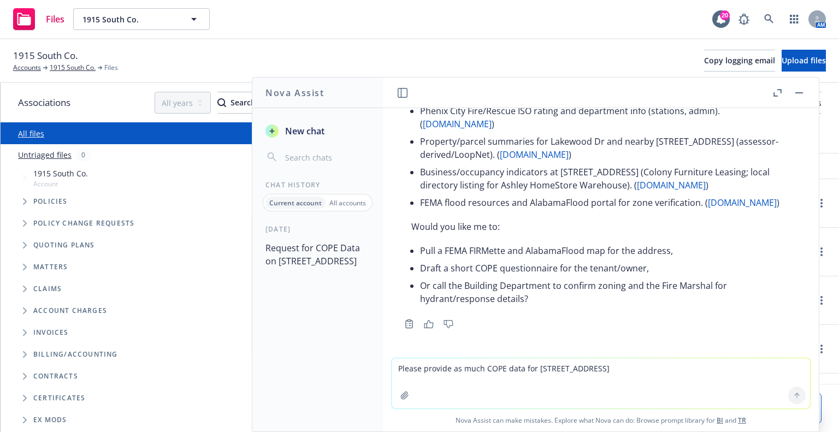
scroll to position [1425, 0]
click at [348, 360] on div "Today Request for COPE Data on 3018 Lakewood Dr" at bounding box center [317, 327] width 131 height 207
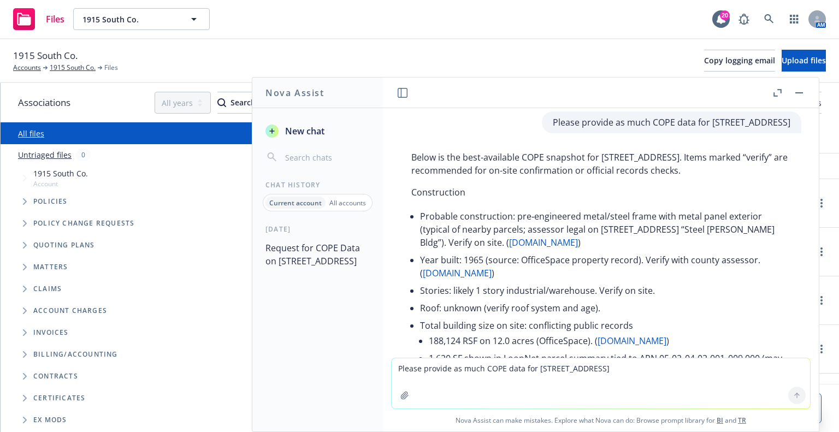
scroll to position [60, 0]
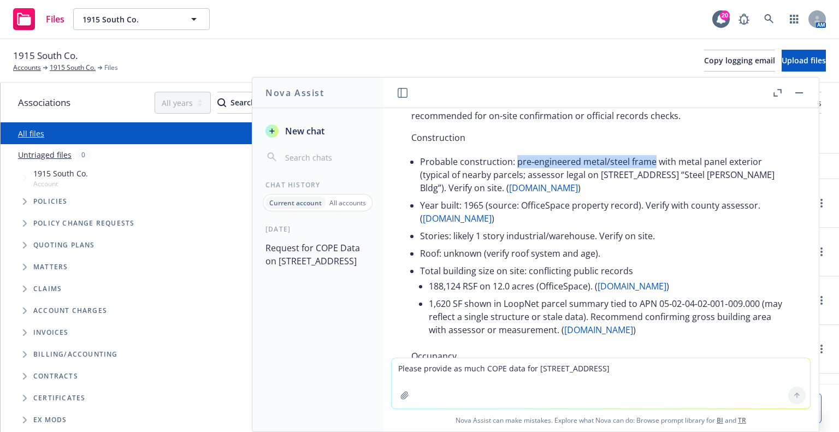
drag, startPoint x: 515, startPoint y: 189, endPoint x: 652, endPoint y: 186, distance: 136.6
click at [652, 186] on li "Probable construction: pre‑engineered metal/steel frame with metal panel exteri…" at bounding box center [605, 175] width 370 height 44
copy li "pre‑engineered metal/steel frame"
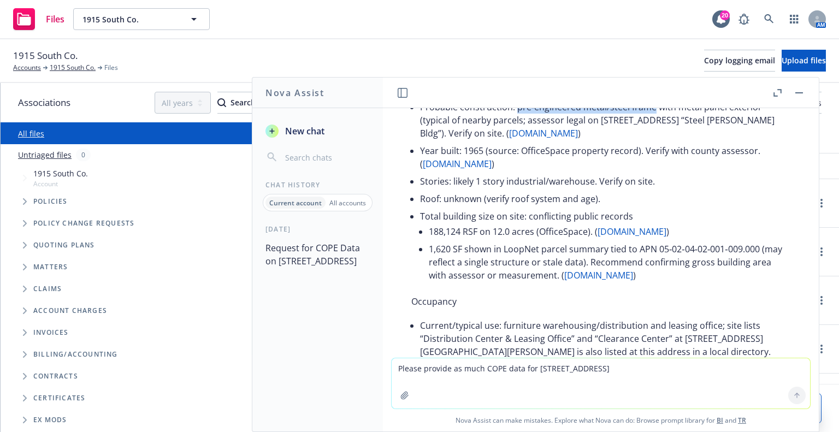
scroll to position [169, 0]
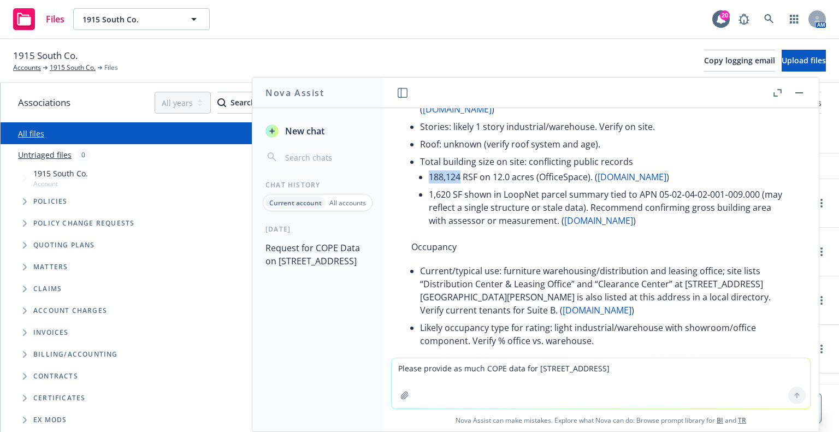
drag, startPoint x: 429, startPoint y: 203, endPoint x: 460, endPoint y: 200, distance: 30.7
click at [460, 186] on li "188,124 RSF on 12.0 acres (OfficeSpace). ( officespace.com )" at bounding box center [609, 176] width 361 height 17
copy li "188,124"
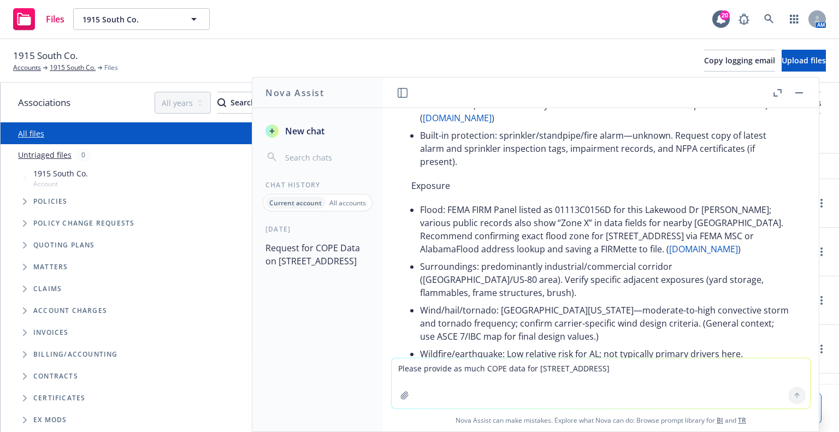
scroll to position [661, 0]
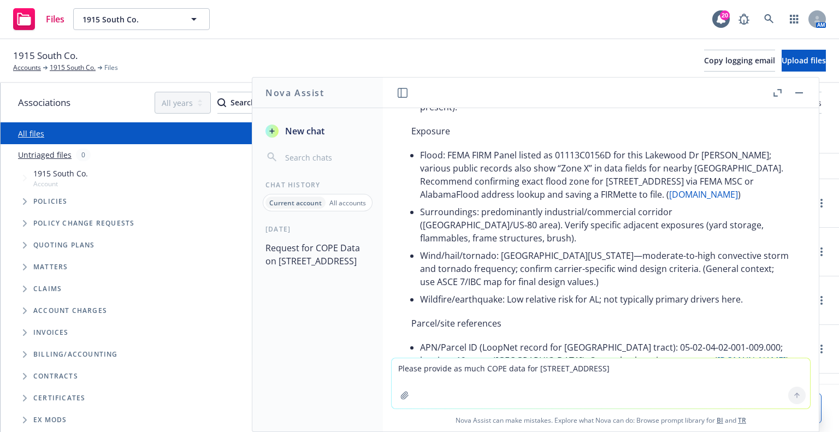
click at [451, 401] on textarea "Please provide as much COPE data for 3018 LAKEWOOD DR, SUITE B, PHENIX CITY, AL…" at bounding box center [601, 383] width 418 height 50
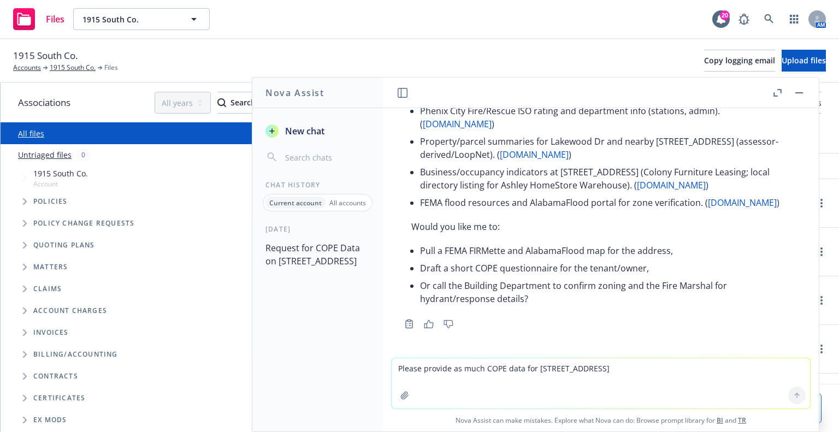
scroll to position [1425, 0]
click at [511, 366] on textarea "Please provide as much COPE data for 3018 LAKEWOOD DR, SUITE B, PHENIX CITY, AL…" at bounding box center [601, 383] width 418 height 50
type textarea "Is this building sprinklered?"
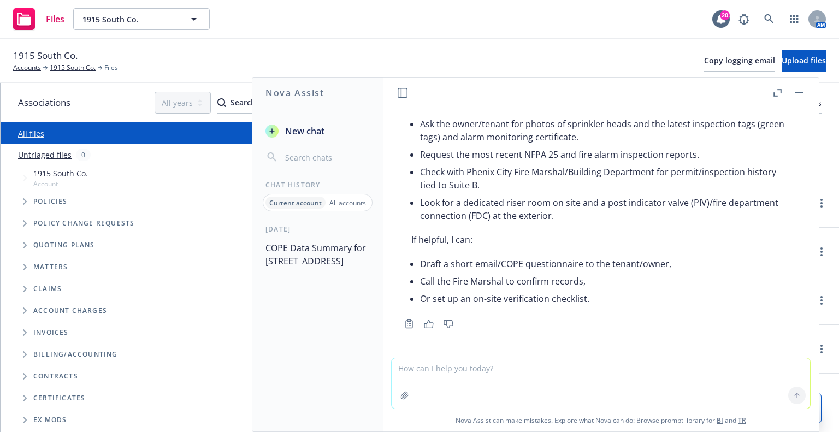
scroll to position [1696, 0]
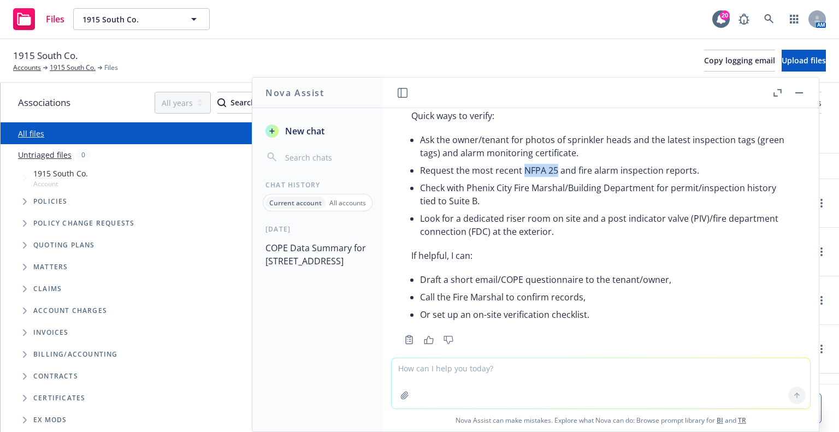
drag, startPoint x: 522, startPoint y: 207, endPoint x: 555, endPoint y: 208, distance: 32.8
click at [555, 179] on li "Request the most recent NFPA 25 and fire alarm inspection reports." at bounding box center [605, 170] width 370 height 17
click at [524, 179] on li "Request the most recent NFPA 25 and fire alarm inspection reports." at bounding box center [605, 170] width 370 height 17
drag, startPoint x: 522, startPoint y: 209, endPoint x: 692, endPoint y: 209, distance: 170.4
click at [692, 179] on li "Request the most recent NFPA 25 and fire alarm inspection reports." at bounding box center [605, 170] width 370 height 17
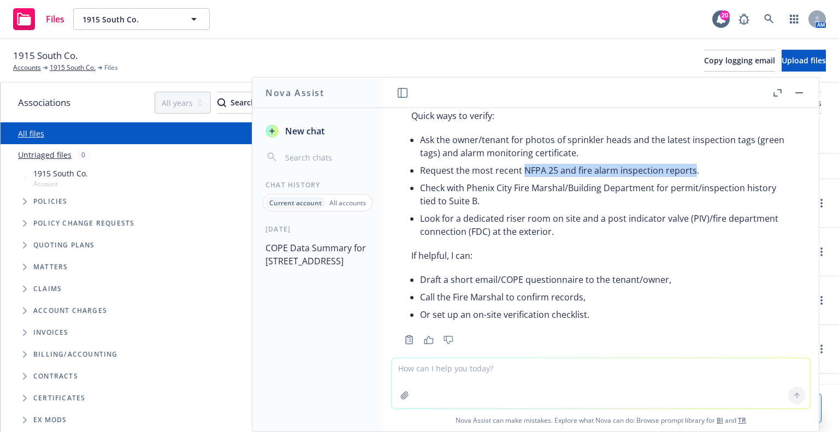
copy li "NFPA 25 and fire alarm inspection reports"
click at [555, 382] on textarea at bounding box center [601, 383] width 418 height 50
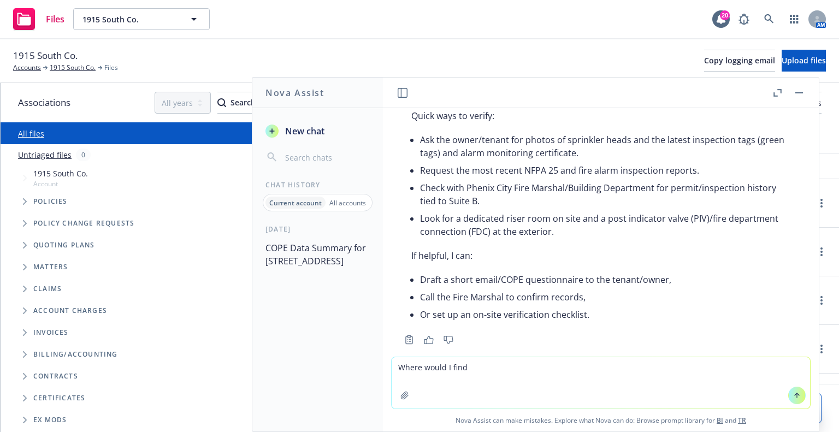
paste textarea "NFPA 25 and fire alarm inspection reports"
type textarea "Where would I find NFPA 25 and fire alarm inspection reports"
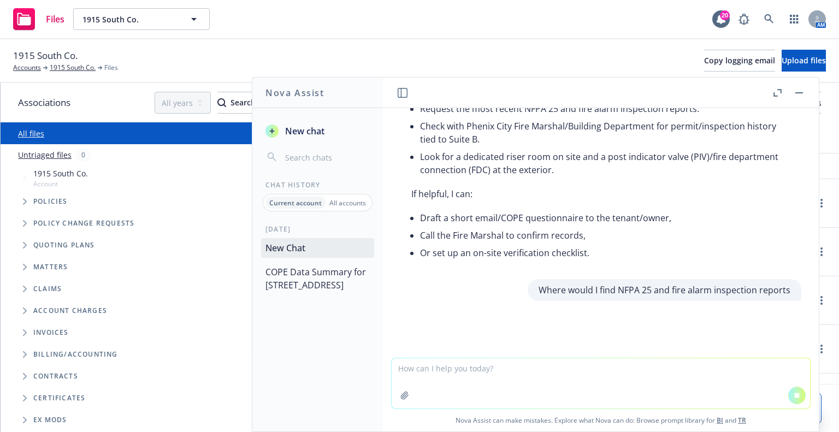
scroll to position [1777, 0]
click at [641, 379] on textarea at bounding box center [601, 383] width 418 height 50
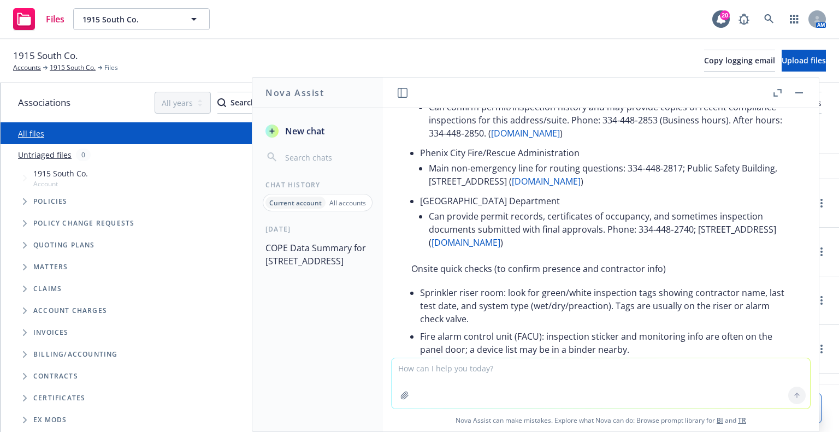
scroll to position [2281, 0]
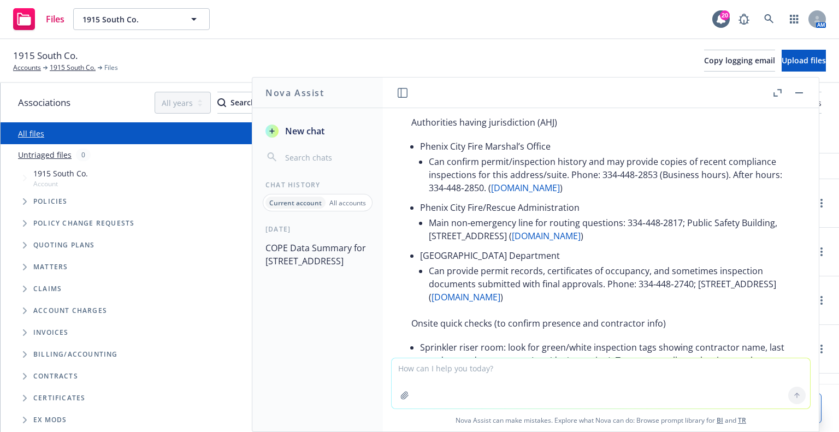
click at [526, 379] on textarea at bounding box center [601, 383] width 418 height 50
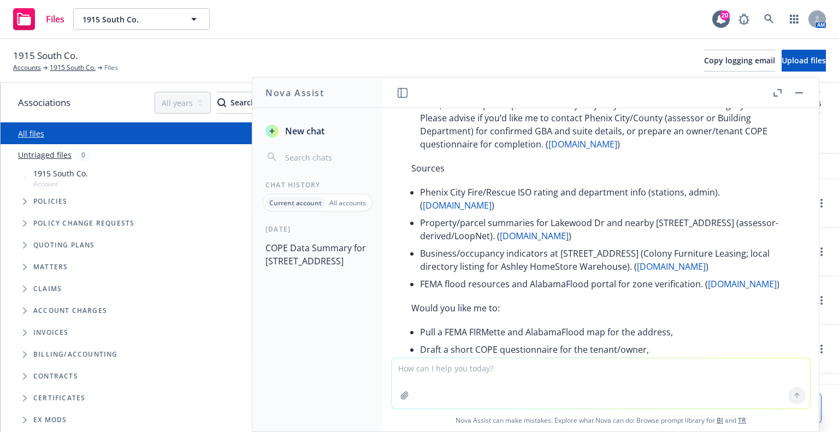
scroll to position [1298, 0]
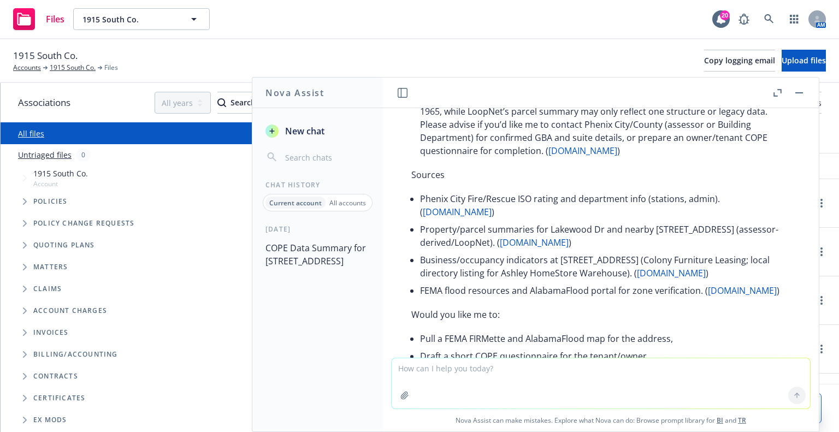
click at [624, 363] on textarea at bounding box center [601, 383] width 418 height 50
click at [479, 371] on textarea at bounding box center [601, 383] width 418 height 50
click at [463, 380] on textarea at bounding box center [601, 383] width 418 height 50
paste textarea
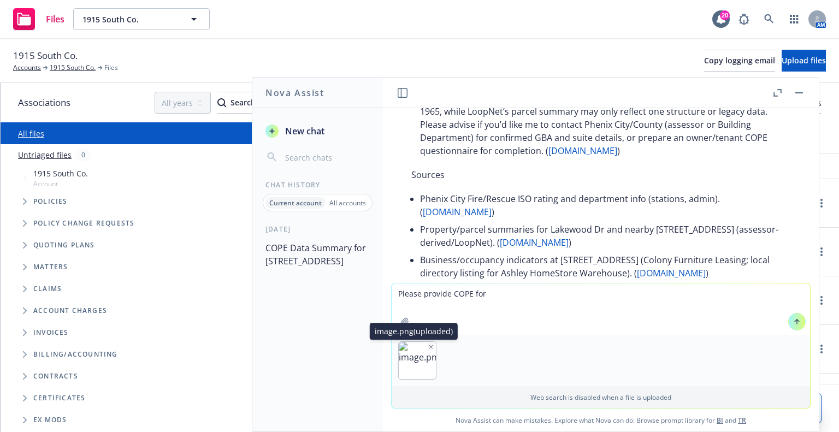
click at [428, 346] on icon "button" at bounding box center [430, 346] width 5 height 5
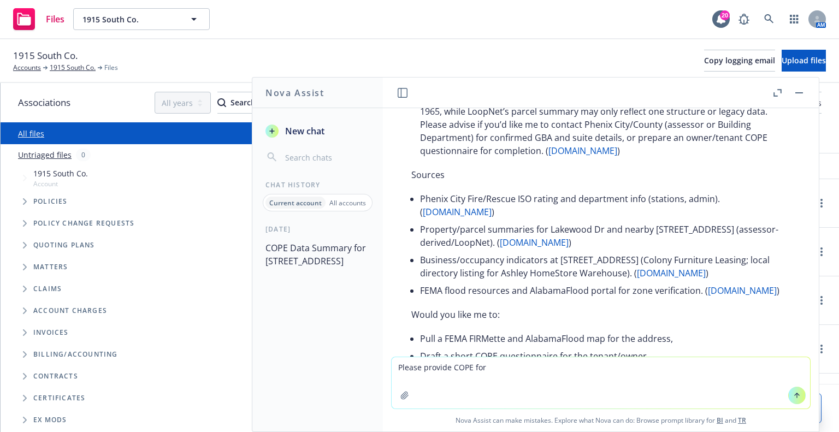
click at [521, 373] on textarea "Please provide COPE for" at bounding box center [601, 382] width 418 height 51
click at [551, 400] on textarea "Please provide COPE for" at bounding box center [601, 382] width 418 height 51
paste textarea "30555-A3 COUNTY RD 49 N, LOXLEY, AL 36551-9999"
type textarea "Please provide COPE for 30555-A3 COUNTY RD 49 N, LOXLEY, AL 36551-9999"
click at [794, 394] on icon at bounding box center [796, 394] width 4 height 2
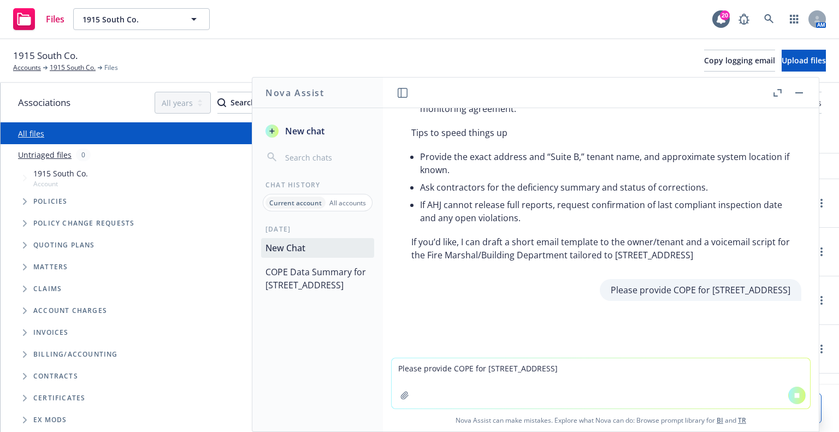
scroll to position [2725, 0]
click at [565, 366] on textarea "Please provide COPE for 30555-A3 COUNTY RD 49 N, LOXLEY, AL 36551-9999" at bounding box center [601, 383] width 418 height 50
click at [781, 428] on span "Nova Assist can make mistakes. Explore what Nova can do: Browse prompt library …" at bounding box center [600, 420] width 427 height 22
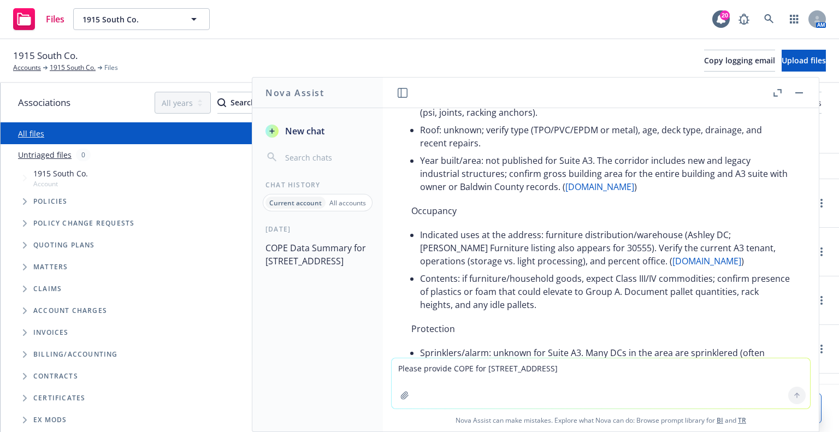
scroll to position [3129, 0]
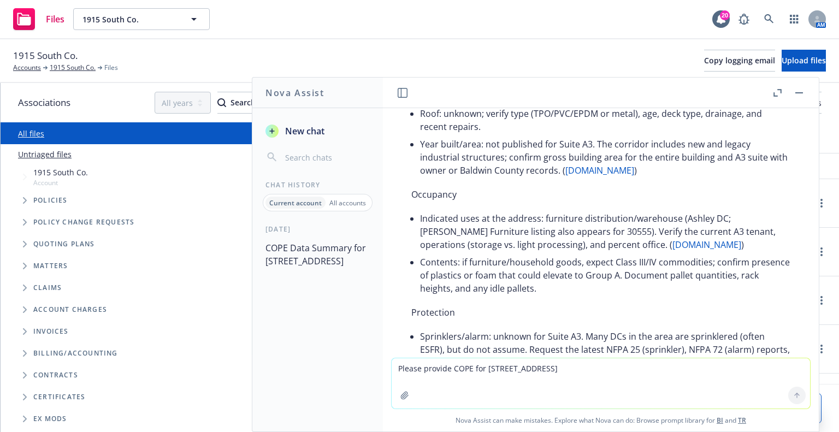
click at [553, 377] on textarea "Please provide COPE for 30555-A3 COUNTY RD 49 N, LOXLEY, AL 36551-9999" at bounding box center [601, 383] width 418 height 50
type textarea "I need to request total insurable values and COPE data from a client. Please dr…"
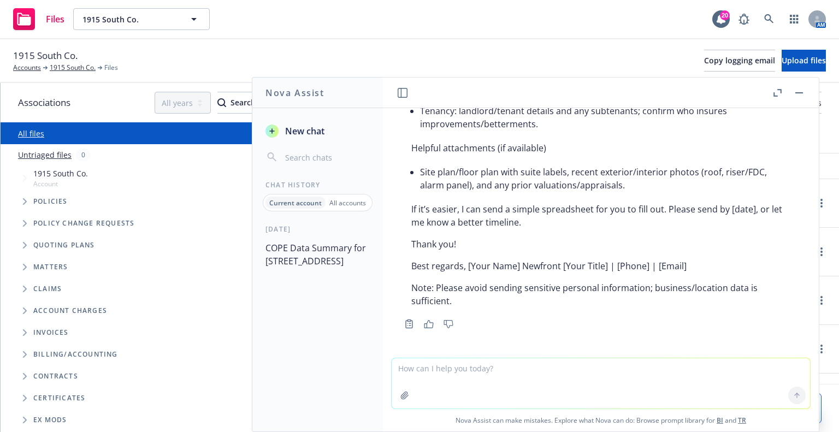
scroll to position [4553, 0]
click at [516, 364] on textarea at bounding box center [601, 383] width 418 height 50
type textarea "How does a client come up with Insurable Value?"
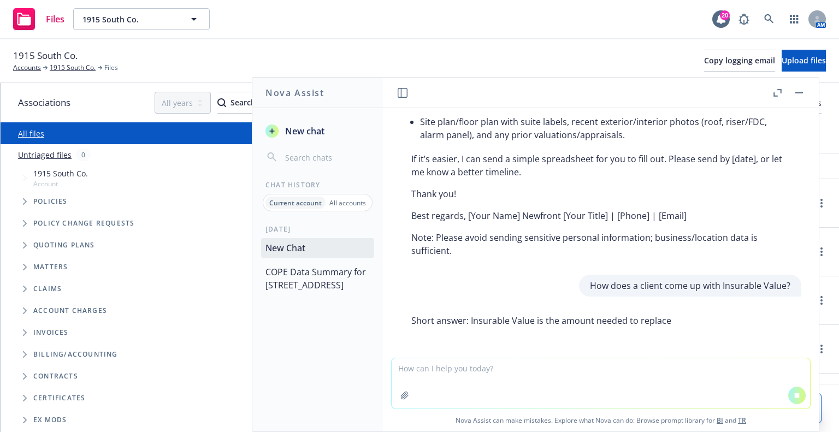
scroll to position [4527, 0]
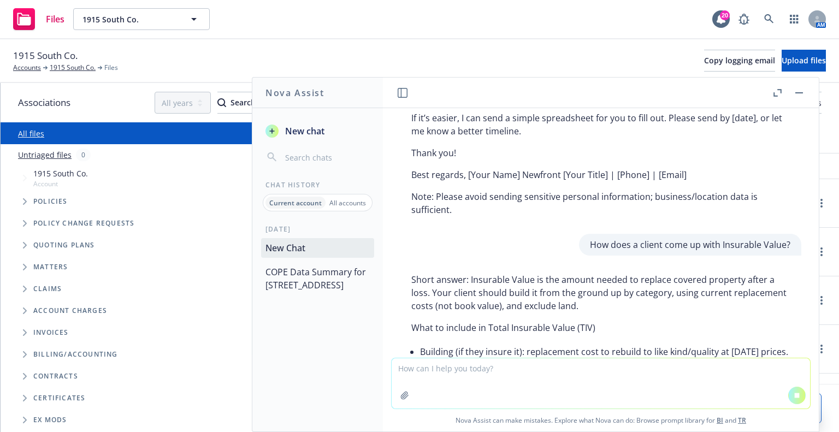
click at [538, 312] on p "Short answer: Insurable Value is the amount needed to replace covered property …" at bounding box center [600, 292] width 379 height 39
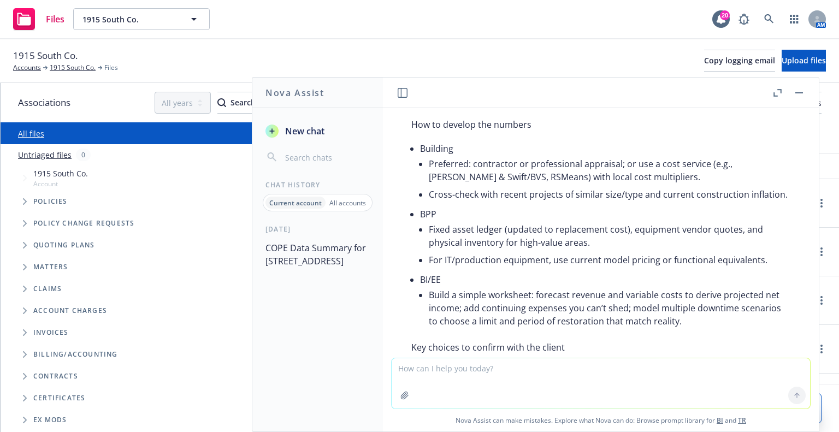
scroll to position [5086, 0]
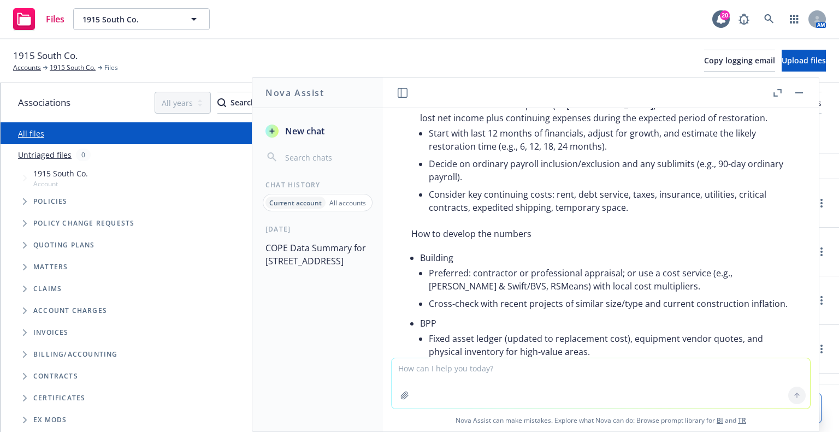
click at [631, 6] on div "Files 1915 South Co. 1915 South Co. 20 AM" at bounding box center [419, 19] width 839 height 39
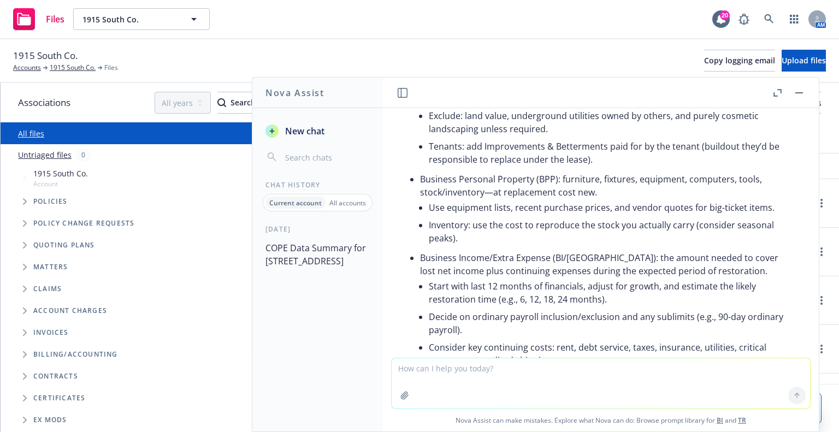
scroll to position [4922, 0]
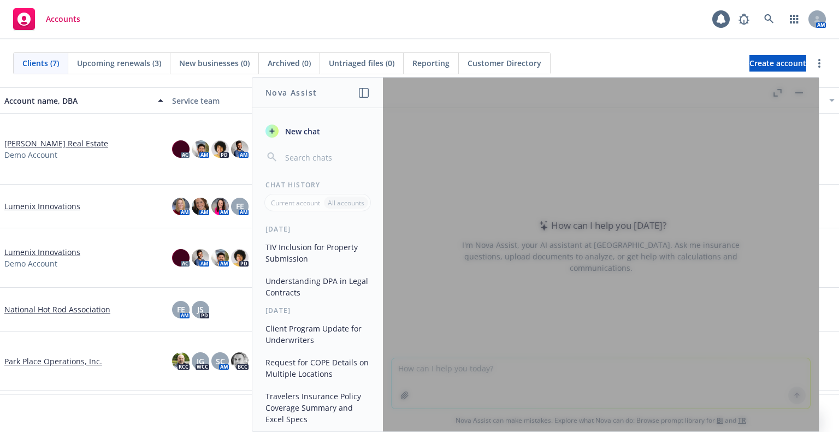
click at [531, 379] on div at bounding box center [601, 255] width 436 height 354
click at [467, 369] on div at bounding box center [601, 255] width 436 height 354
click at [522, 185] on div at bounding box center [601, 255] width 436 height 354
click at [796, 89] on div at bounding box center [601, 255] width 436 height 354
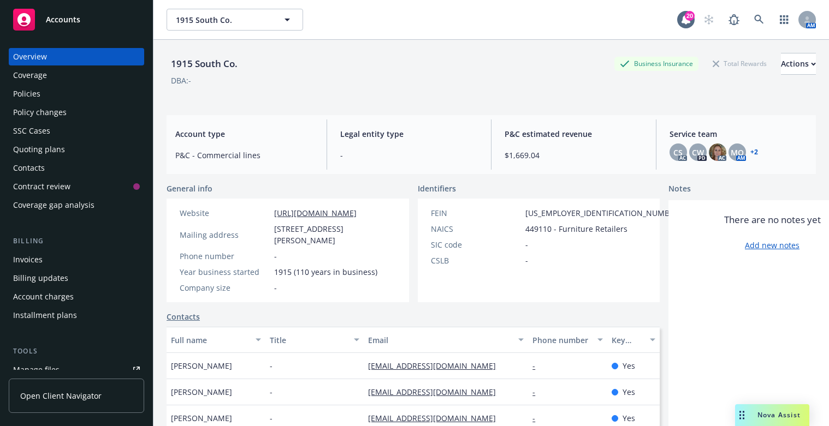
click at [267, 98] on div "1915 South Co. Business Insurance Total Rewards Actions DBA: -" at bounding box center [491, 73] width 649 height 67
click at [517, 33] on div "1915 South Co. 1915 South Co. 20 AM" at bounding box center [490, 19] width 675 height 39
click at [67, 156] on div "Quoting plans" at bounding box center [76, 149] width 127 height 17
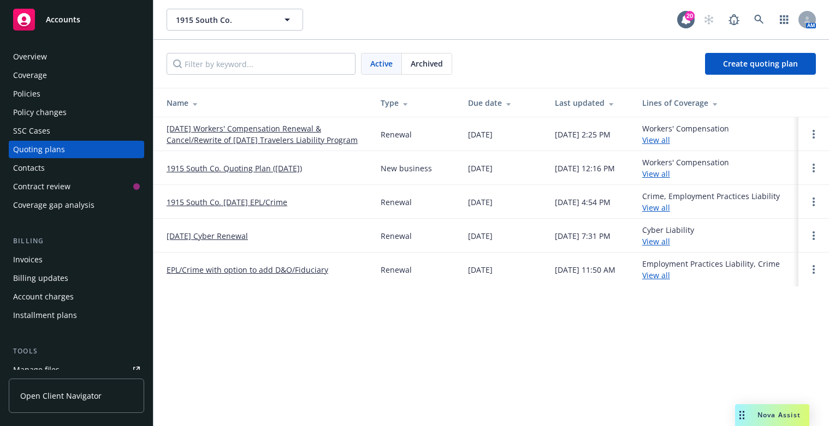
click at [227, 126] on link "09/23/25 Workers' Compensation Renewal & Cancel/Rewrite of 4/1/25 Travelers Lia…" at bounding box center [265, 134] width 197 height 23
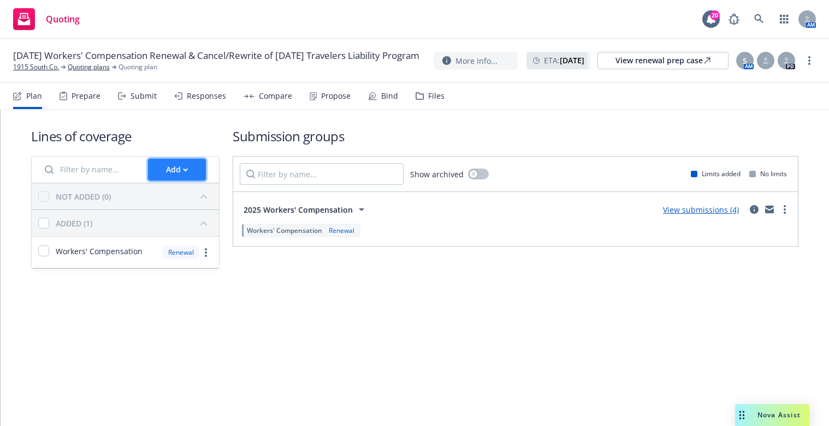
click at [186, 174] on div "Add" at bounding box center [177, 169] width 22 height 21
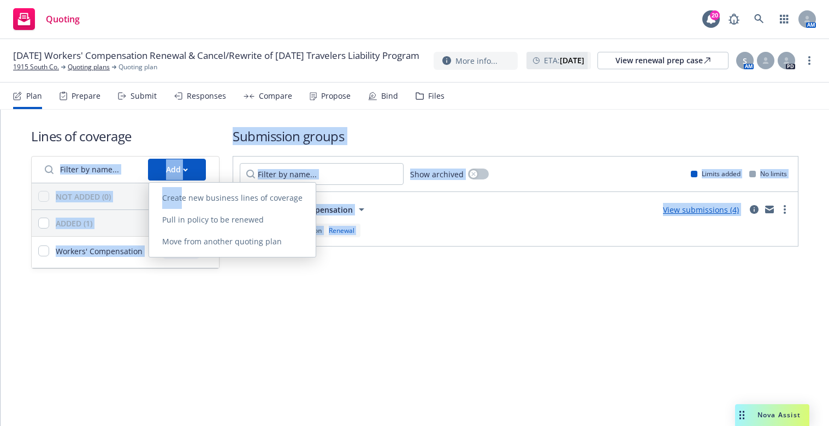
drag, startPoint x: 182, startPoint y: 196, endPoint x: 159, endPoint y: 129, distance: 70.3
click at [159, 129] on body "Quoting 20 AM 09/23/25 Workers' Compensation Renewal & Cancel/Rewrite of 4/1/25…" at bounding box center [414, 213] width 829 height 426
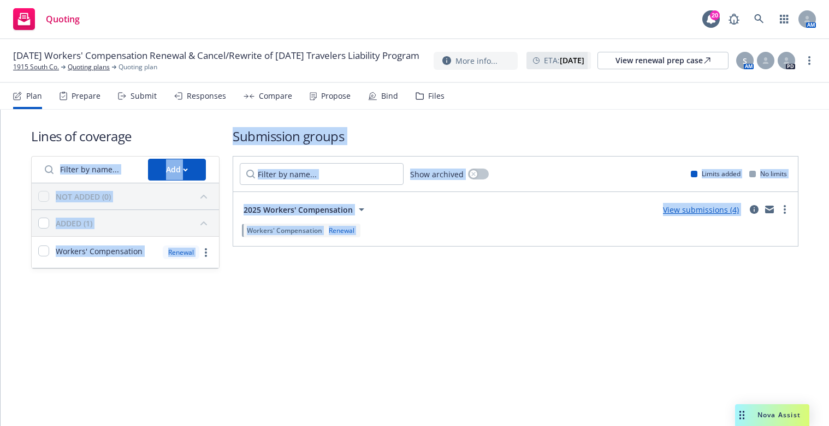
click at [159, 129] on h1 "Lines of coverage" at bounding box center [125, 136] width 188 height 18
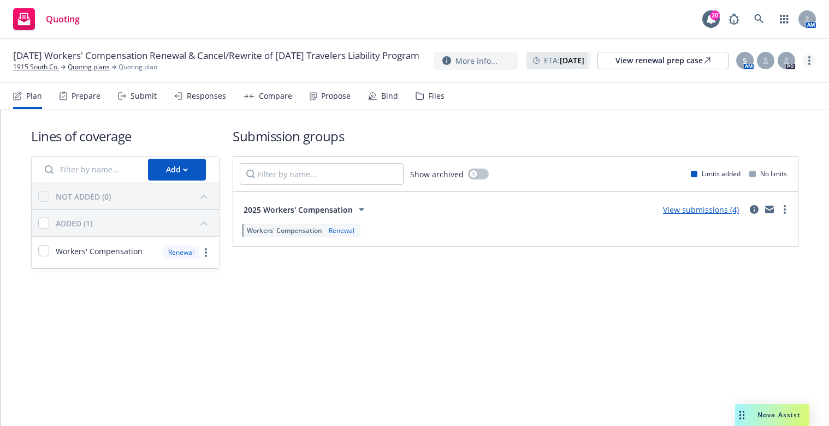
click at [808, 58] on link "more" at bounding box center [809, 60] width 13 height 13
click at [754, 86] on link "Copy logging email" at bounding box center [754, 83] width 122 height 22
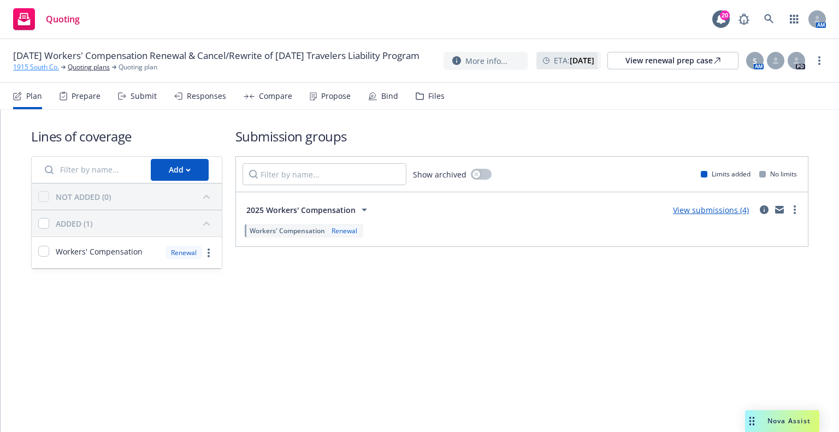
click at [47, 72] on link "1915 South Co." at bounding box center [36, 67] width 46 height 10
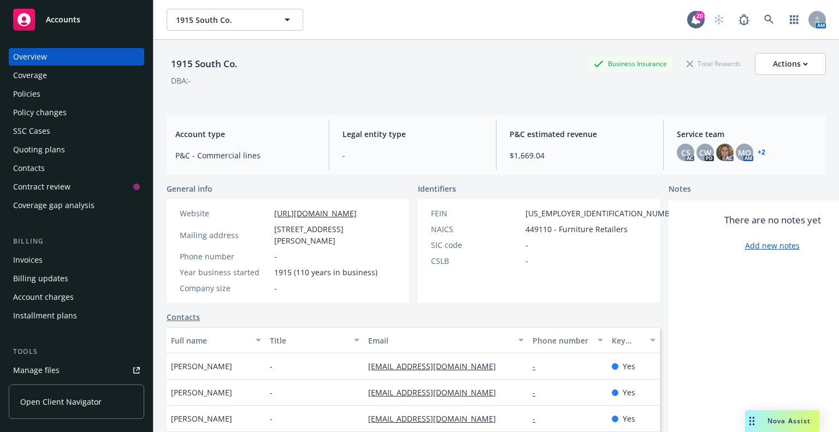
click at [43, 369] on div "Manage files" at bounding box center [36, 369] width 46 height 17
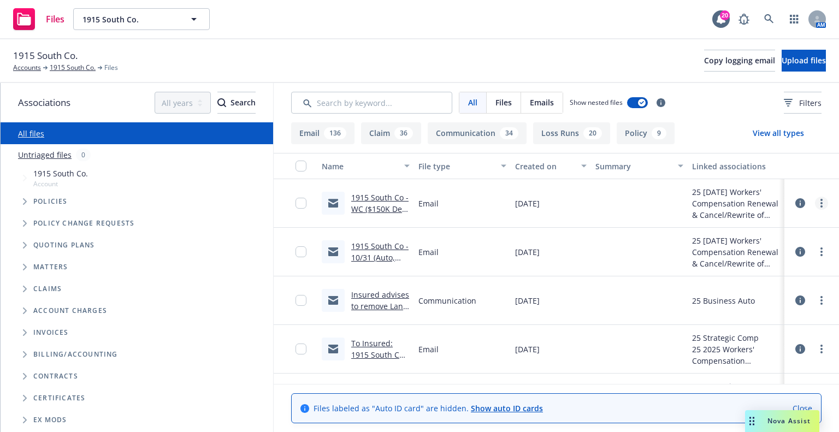
click at [815, 203] on link "more" at bounding box center [821, 203] width 13 height 13
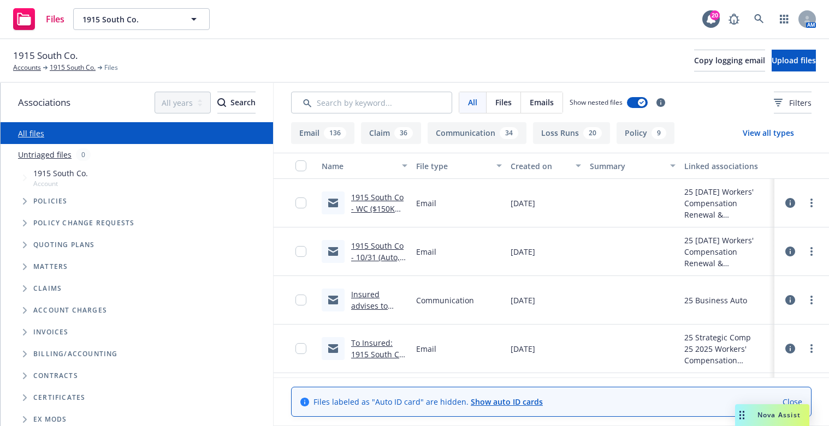
click at [302, 160] on button "button" at bounding box center [296, 166] width 44 height 26
click at [300, 165] on input "checkbox" at bounding box center [300, 166] width 11 height 11
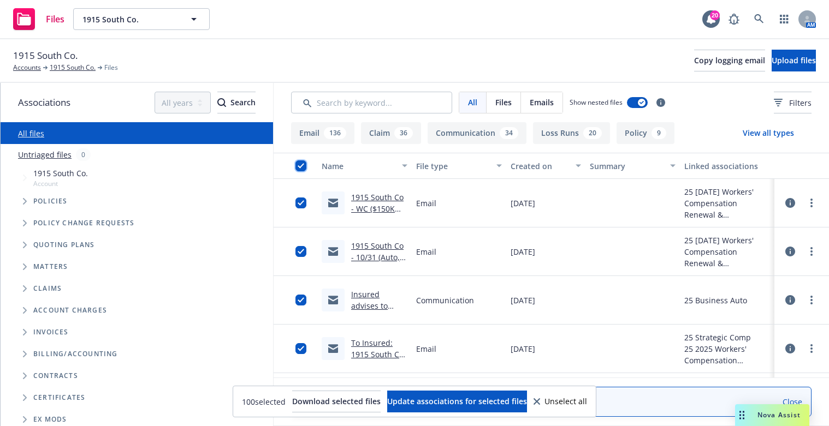
click at [300, 165] on input "checkbox" at bounding box center [300, 166] width 11 height 11
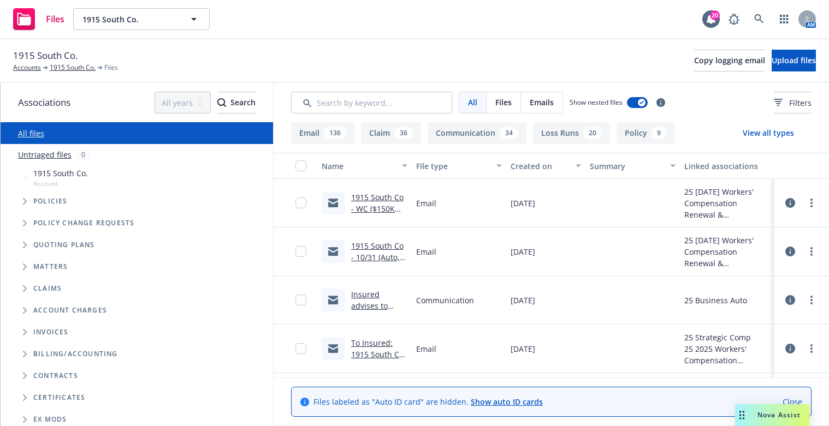
click at [282, 61] on div "1915 South Co. Accounts [STREET_ADDRESS] Files Copy logging email Upload files" at bounding box center [414, 61] width 803 height 24
